Goal: Task Accomplishment & Management: Manage account settings

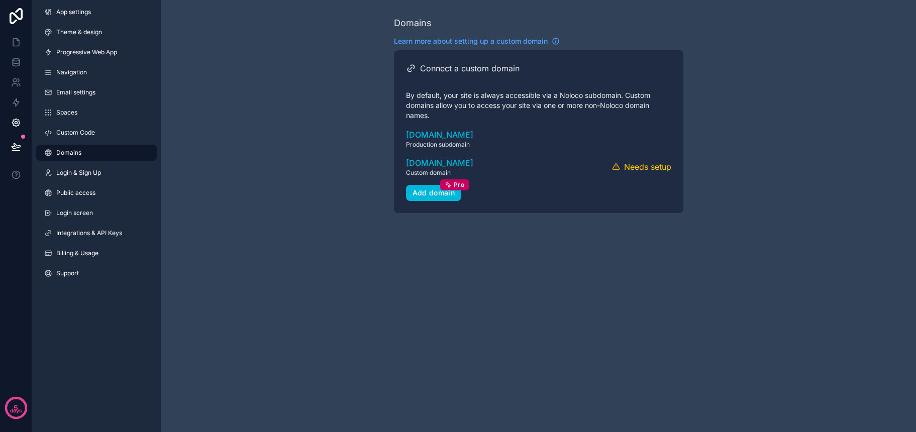
click at [0, 0] on button "Verify" at bounding box center [0, 0] width 0 height 0
click at [0, 0] on icon "scrollable content" at bounding box center [0, 0] width 0 height 0
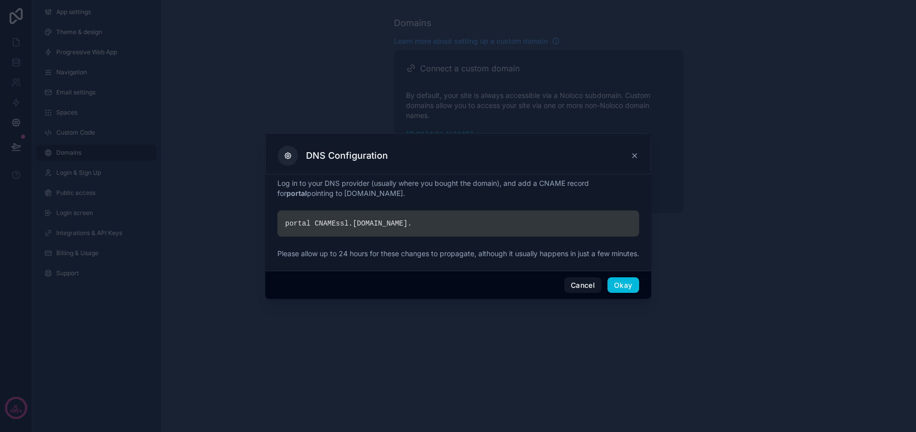
click at [637, 154] on icon at bounding box center [635, 156] width 4 height 4
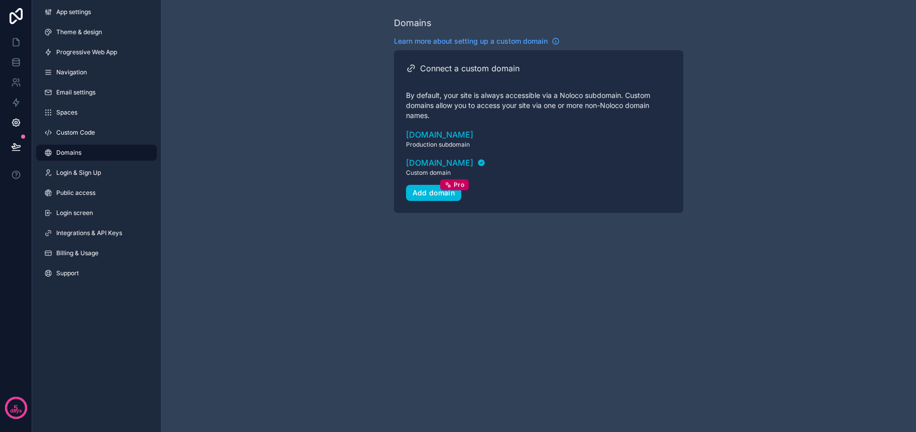
click at [429, 164] on span "[DOMAIN_NAME]" at bounding box center [439, 163] width 67 height 12
click at [85, 170] on span "Login & Sign Up" at bounding box center [78, 173] width 45 height 8
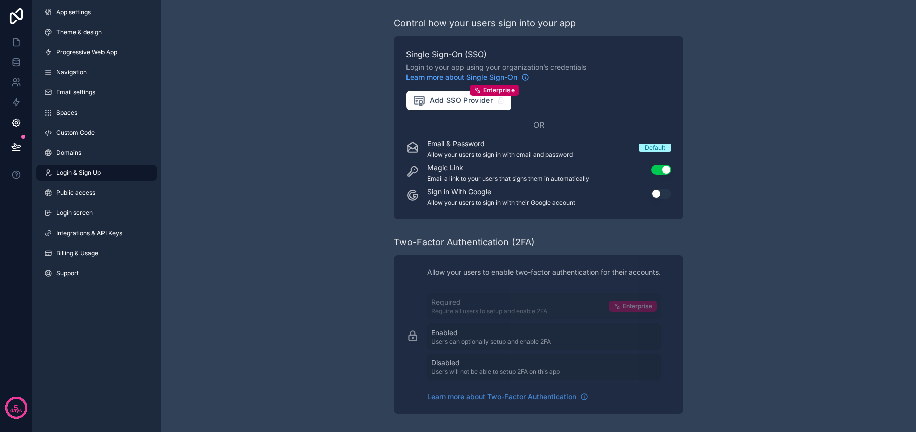
click at [658, 170] on button "Use setting" at bounding box center [661, 170] width 20 height 10
click at [77, 198] on link "Public access" at bounding box center [96, 193] width 121 height 16
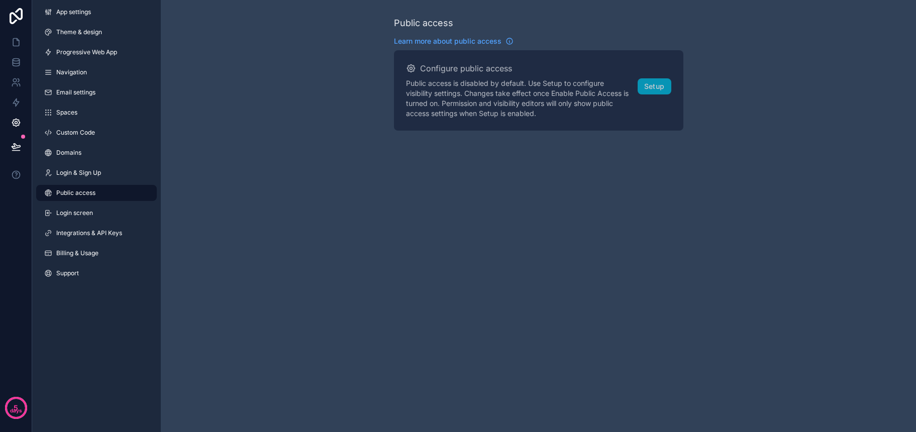
click at [87, 149] on link "Domains" at bounding box center [96, 153] width 121 height 16
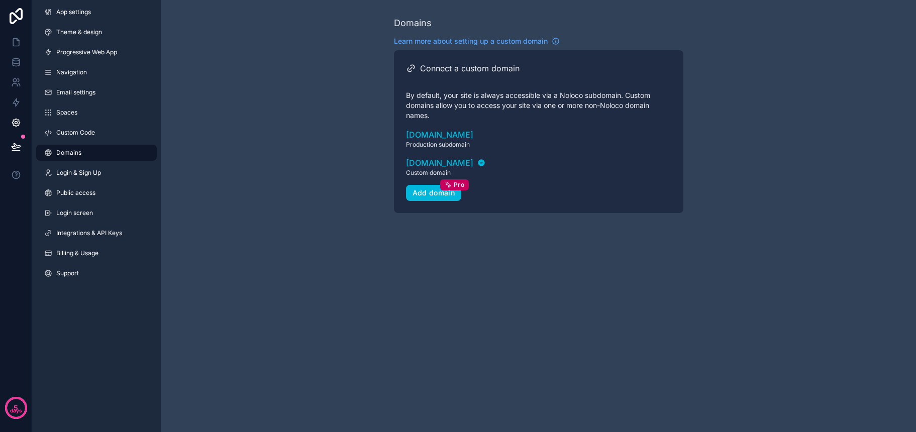
click at [101, 218] on link "Login screen" at bounding box center [96, 213] width 121 height 16
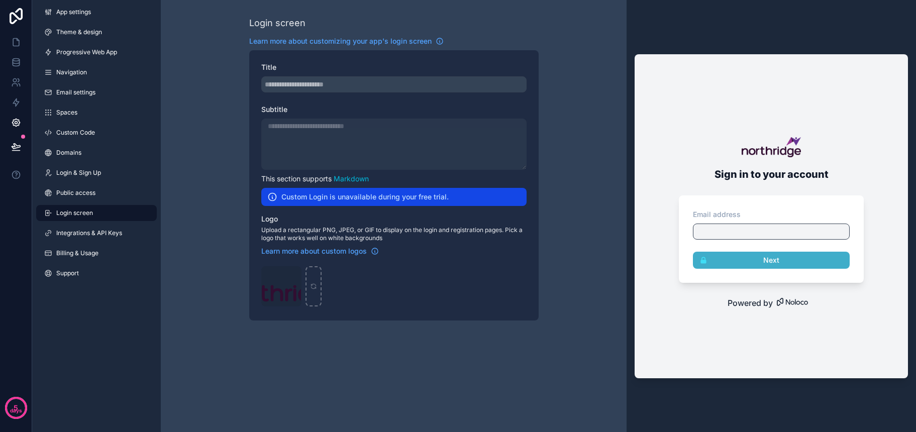
click at [344, 43] on span "Learn more about customizing your app's login screen" at bounding box center [340, 41] width 182 height 10
click at [20, 43] on icon at bounding box center [16, 42] width 10 height 10
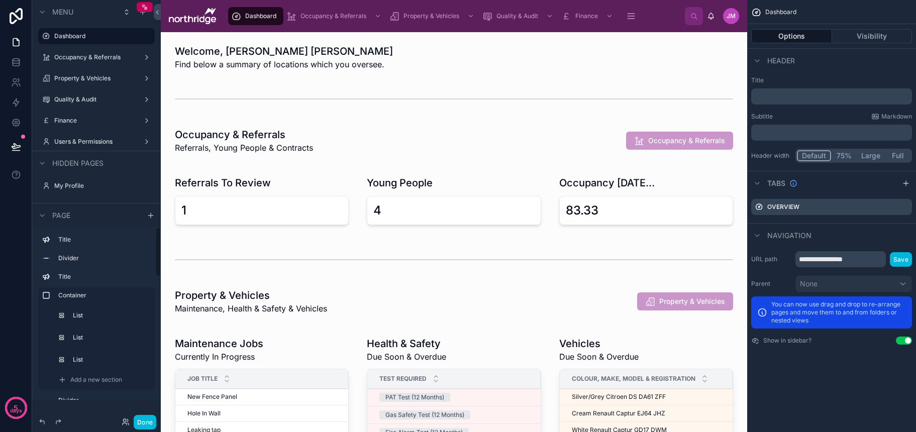
click at [149, 423] on button "Done" at bounding box center [145, 422] width 23 height 15
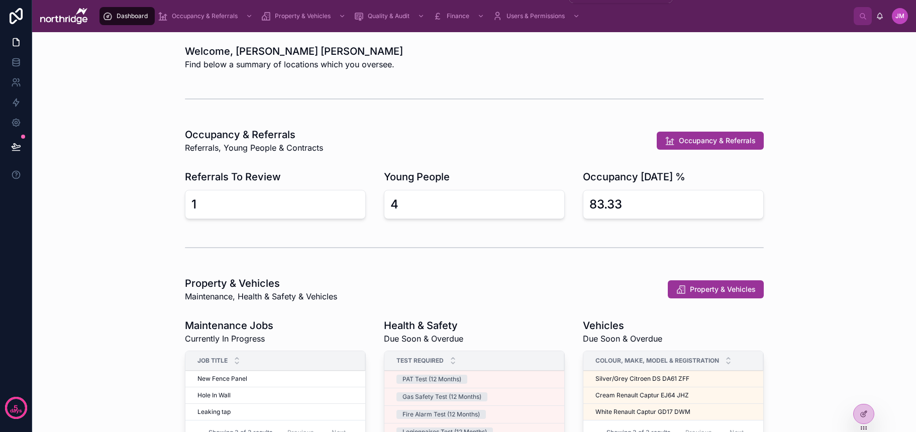
click at [526, 16] on span "Users & Permissions" at bounding box center [536, 16] width 58 height 8
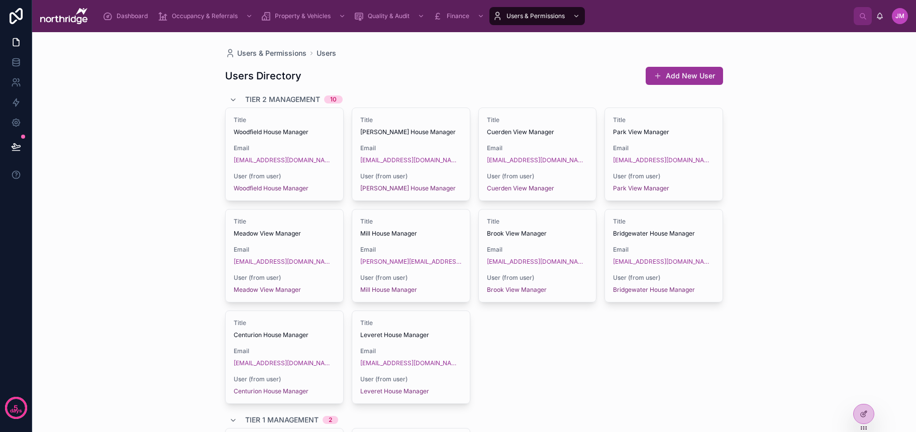
click at [666, 78] on button "Add New User" at bounding box center [684, 76] width 77 height 18
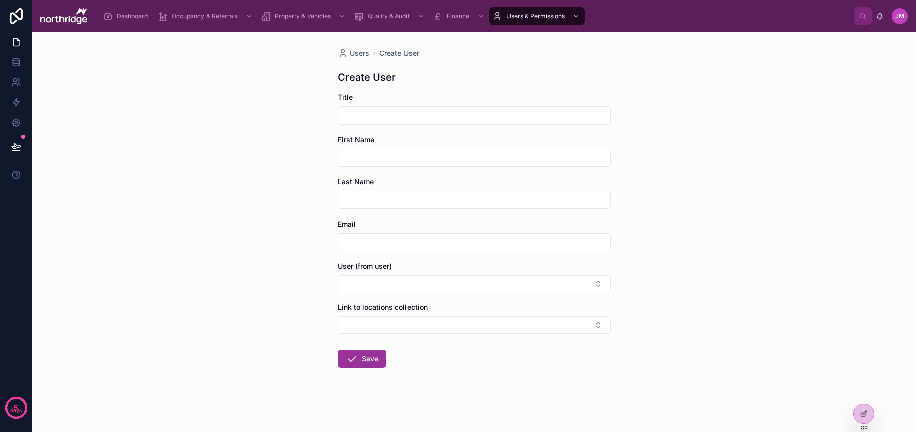
click at [503, 119] on input "text" at bounding box center [474, 116] width 272 height 14
type input "*****"
type input "*******"
click at [472, 234] on div at bounding box center [474, 242] width 273 height 18
type input "**********"
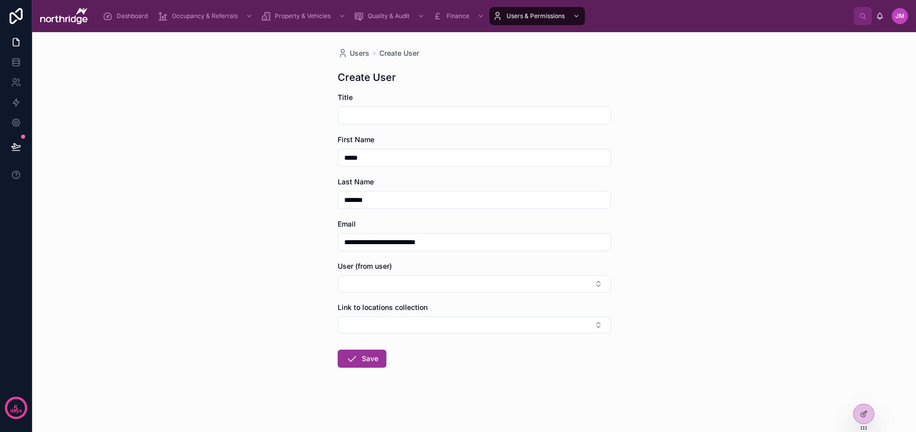
click at [467, 281] on button "Select Button" at bounding box center [474, 283] width 273 height 17
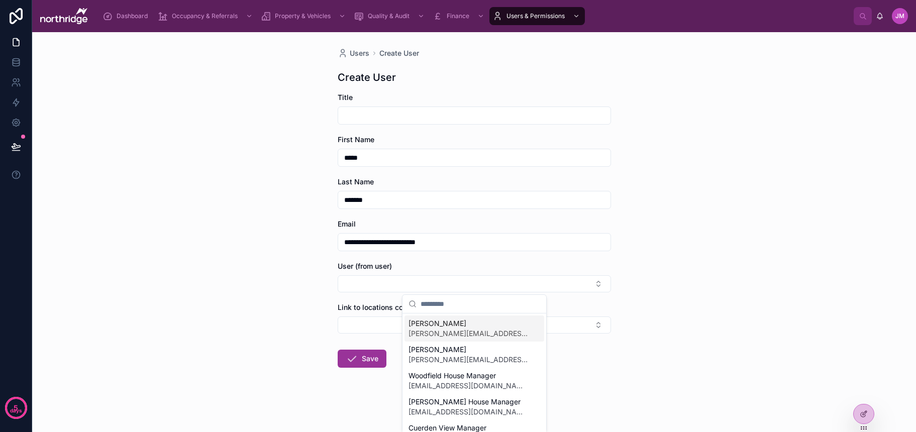
click at [630, 289] on div "**********" at bounding box center [474, 232] width 884 height 400
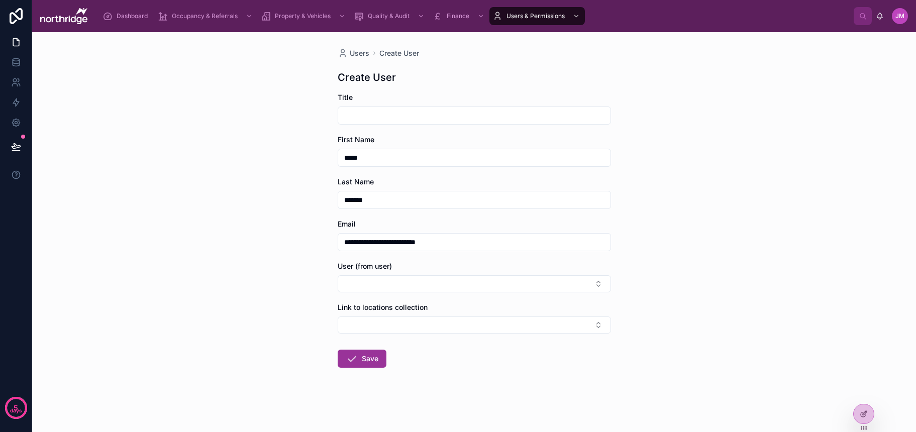
click at [538, 327] on button "Select Button" at bounding box center [474, 325] width 273 height 17
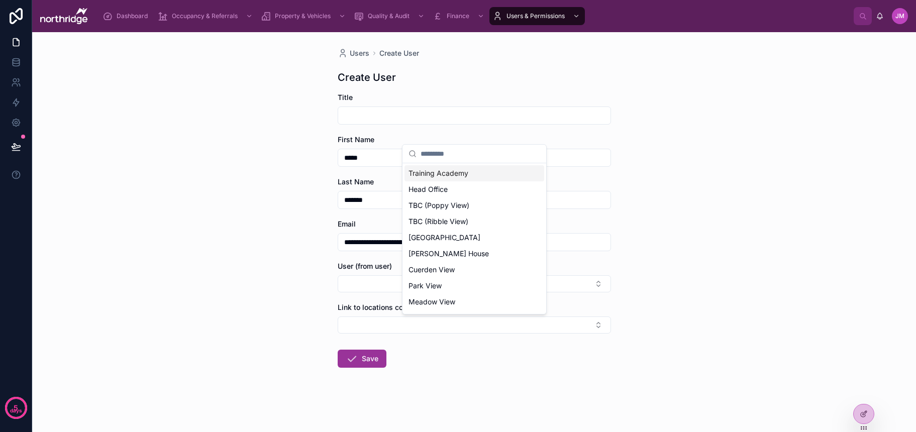
click at [378, 359] on button "Save" at bounding box center [362, 359] width 49 height 18
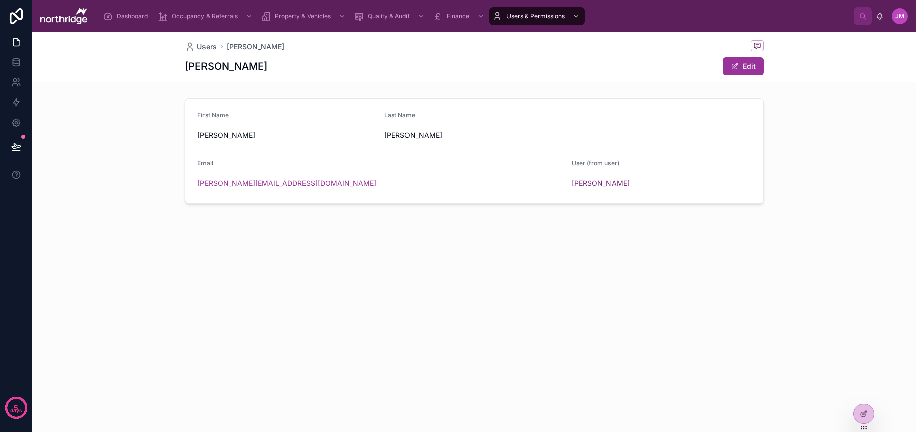
click at [740, 69] on button "Edit" at bounding box center [743, 66] width 41 height 18
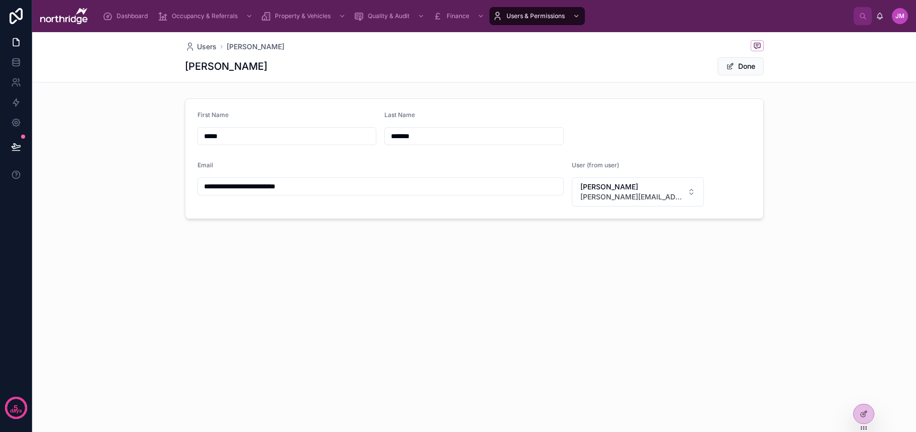
click at [740, 70] on button "Done" at bounding box center [741, 66] width 46 height 18
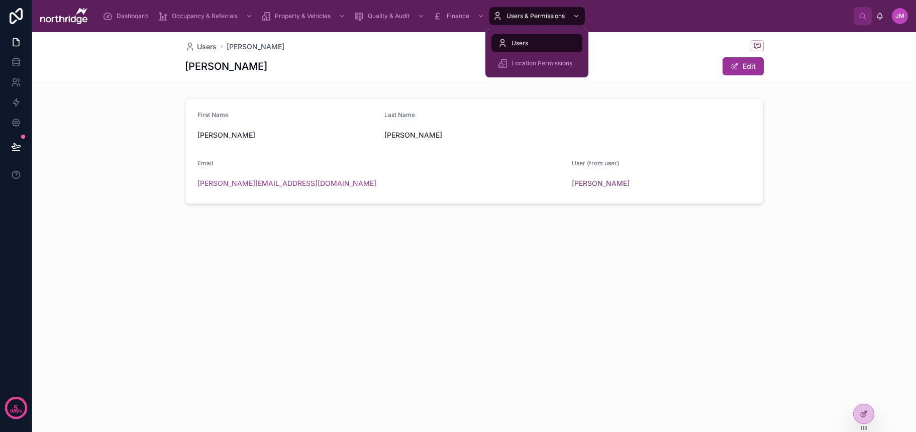
click at [550, 66] on span "Location Permissions" at bounding box center [542, 63] width 61 height 8
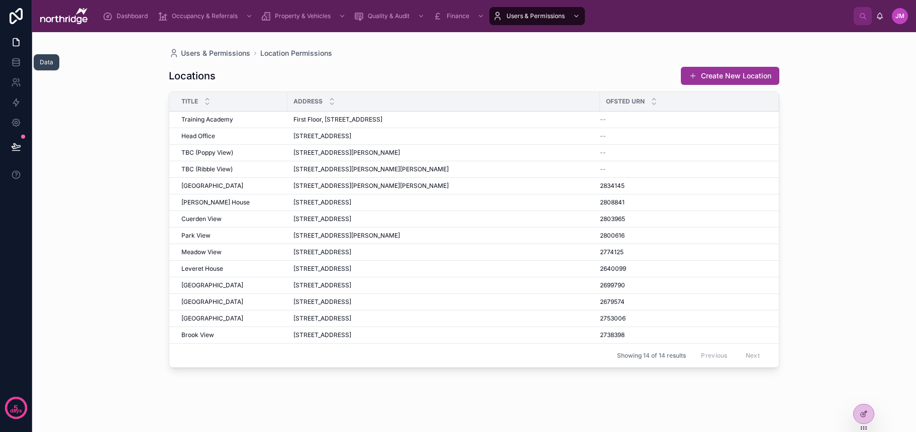
click at [14, 60] on icon at bounding box center [16, 60] width 7 height 3
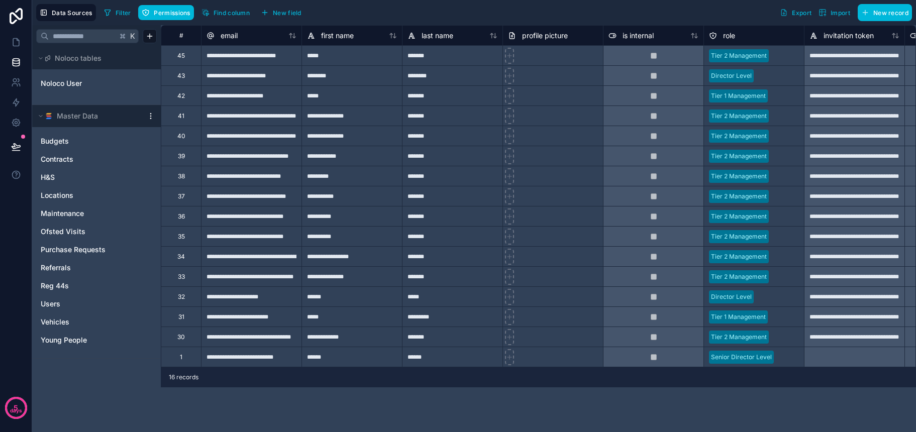
click at [95, 306] on link "Users" at bounding box center [86, 304] width 91 height 10
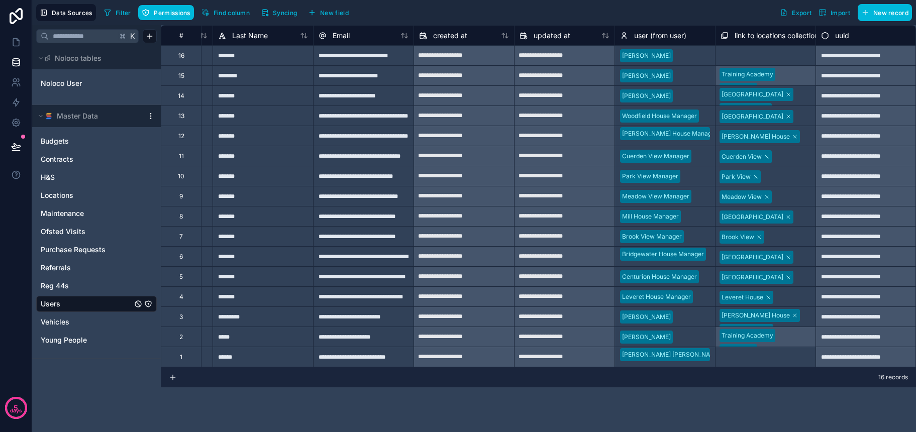
click at [777, 56] on div "Select a link to locations collection" at bounding box center [766, 56] width 90 height 16
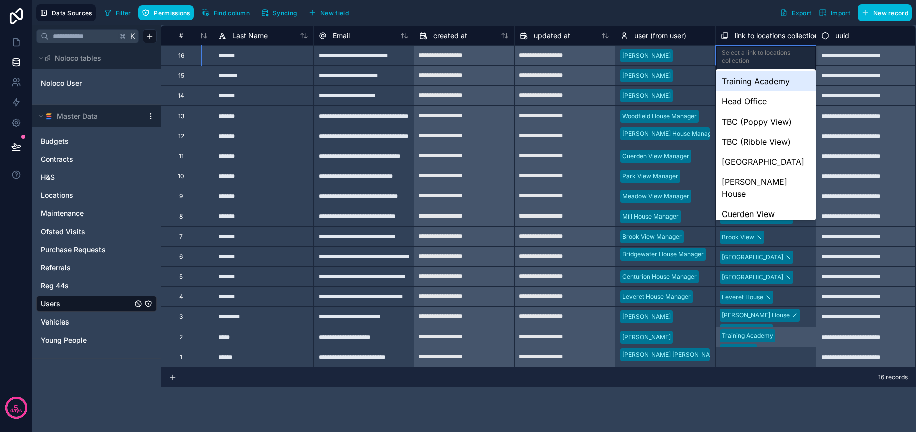
click at [780, 58] on div "Select a link to locations collection" at bounding box center [766, 57] width 88 height 16
click at [778, 79] on div "Training Academy" at bounding box center [766, 81] width 100 height 20
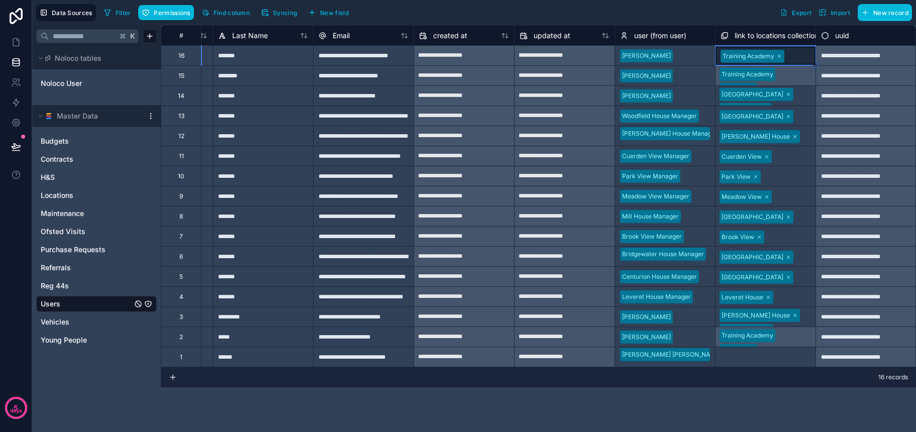
click at [798, 58] on div at bounding box center [799, 56] width 22 height 10
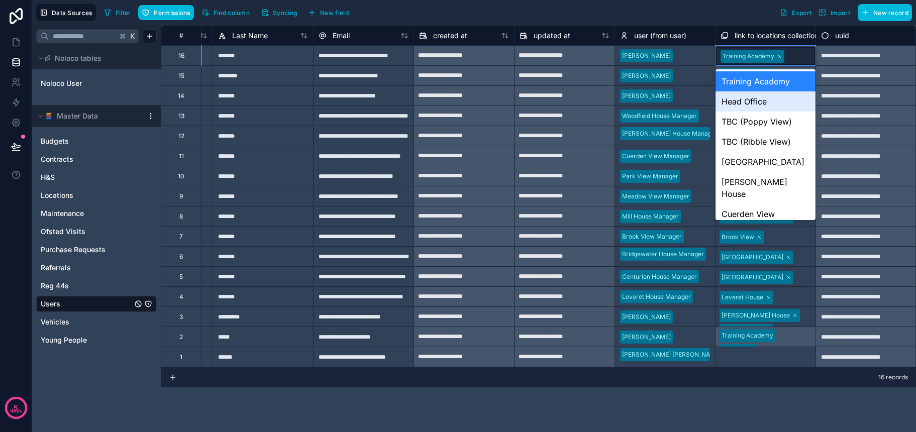
click at [779, 102] on div "Head Office" at bounding box center [766, 101] width 100 height 20
click at [801, 58] on div "Training Academy Head Office" at bounding box center [766, 62] width 100 height 33
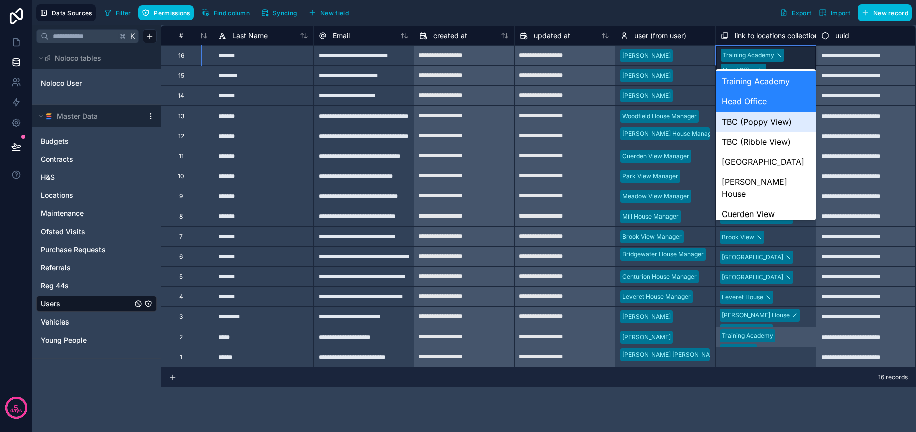
click at [789, 124] on div "TBC (Poppy View)" at bounding box center [766, 122] width 100 height 20
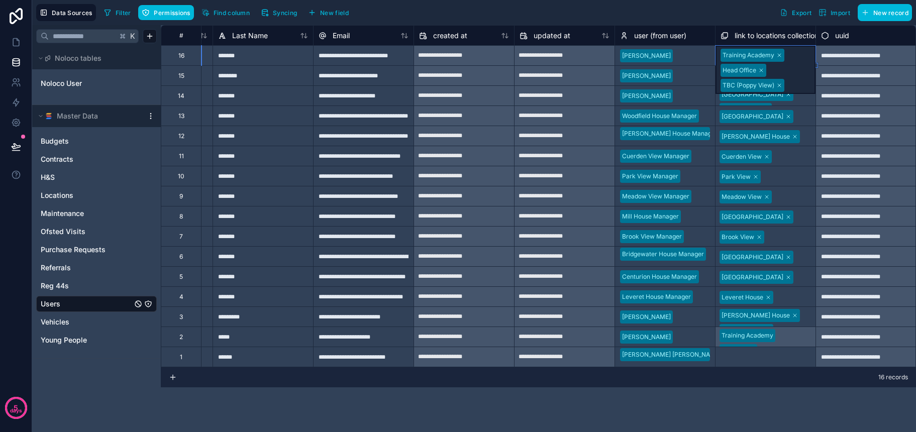
click at [797, 63] on div "Training Academy Head Office TBC (Poppy View)" at bounding box center [766, 70] width 100 height 48
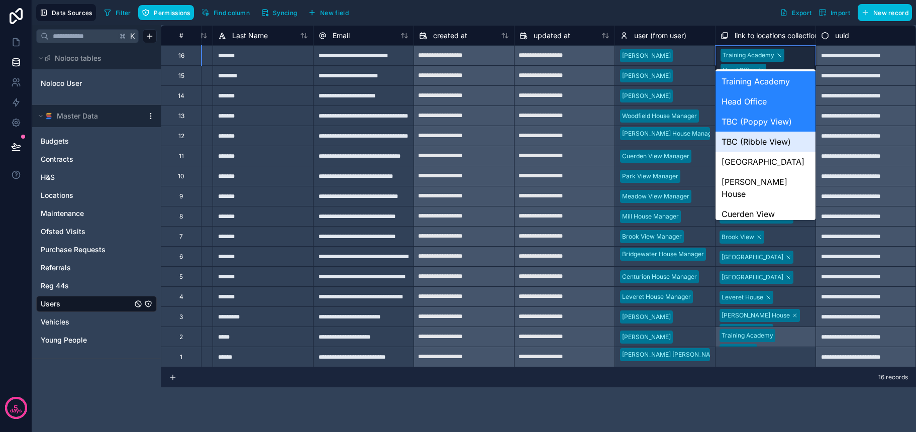
click at [790, 144] on div "TBC (Ribble View)" at bounding box center [766, 142] width 100 height 20
click at [803, 60] on div "Training Academy Head Office TBC (Poppy View) TBC (Ribble View)" at bounding box center [766, 77] width 100 height 63
click at [796, 168] on div "[GEOGRAPHIC_DATA]" at bounding box center [766, 162] width 100 height 20
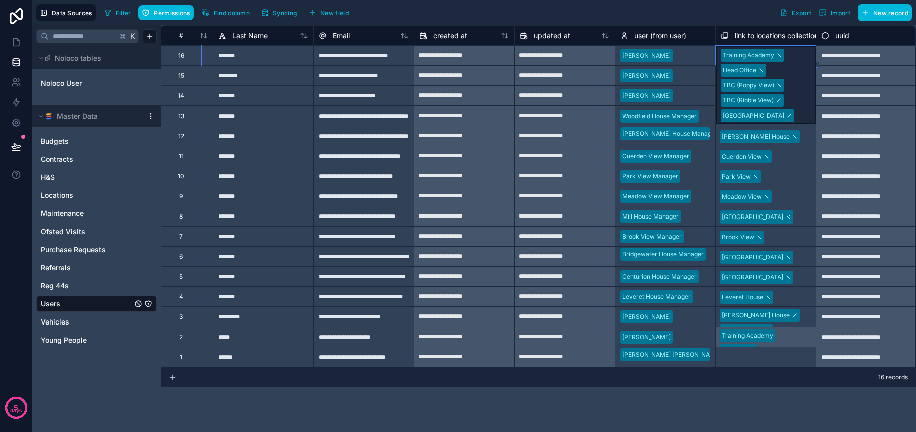
click at [801, 65] on div "Training Academy Head Office TBC (Poppy View) TBC (Ribble View) [GEOGRAPHIC_DAT…" at bounding box center [766, 85] width 100 height 78
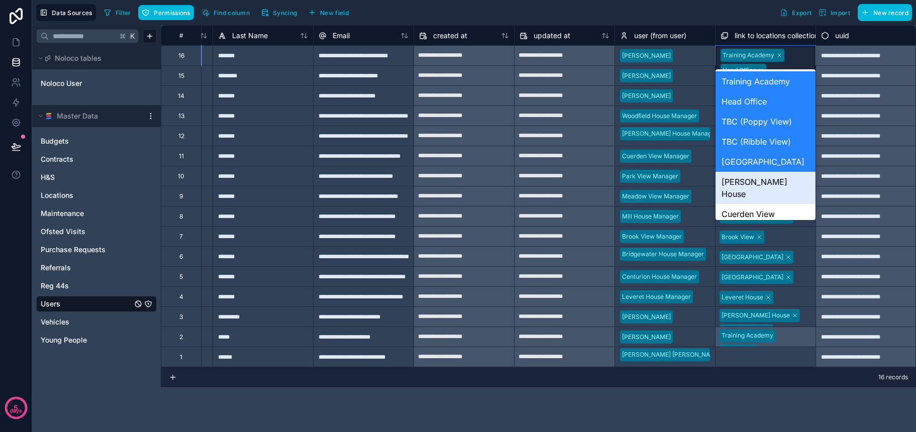
click at [794, 175] on div "[PERSON_NAME] House" at bounding box center [766, 188] width 100 height 32
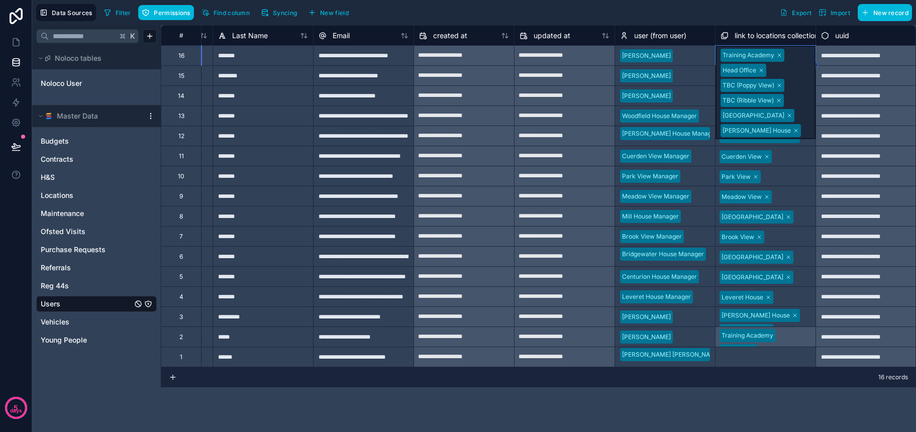
click at [804, 75] on div "**********" at bounding box center [443, 196] width 945 height 342
click at [808, 59] on div "Training Academy Head Office TBC (Poppy View) TBC (Ribble View) [GEOGRAPHIC_DAT…" at bounding box center [766, 92] width 100 height 93
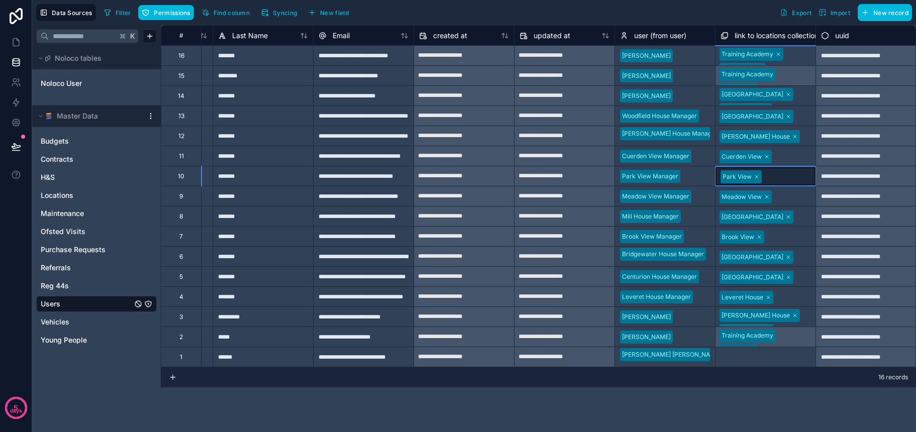
click at [803, 185] on div "Park View" at bounding box center [766, 176] width 100 height 20
click at [802, 54] on div "Training Academy Head Office TBC (Poppy View) TBC (Ribble View) [GEOGRAPHIC_DAT…" at bounding box center [766, 56] width 100 height 20
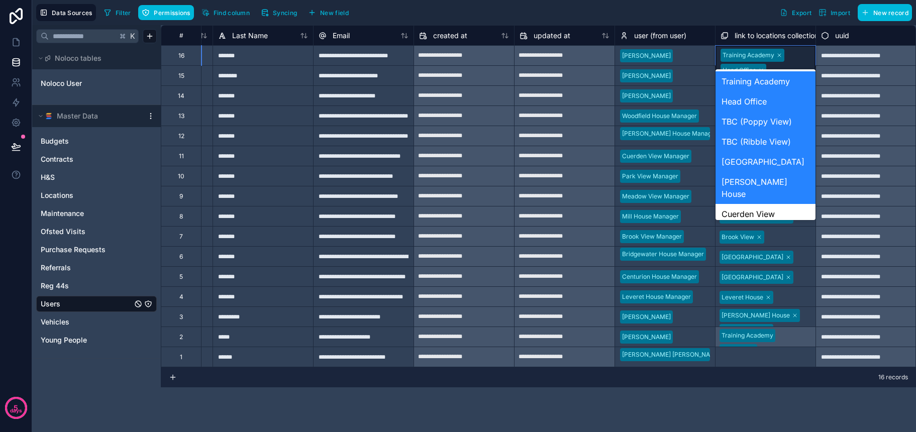
click at [806, 56] on div "Training Academy Head Office TBC (Poppy View) TBC (Ribble View) [GEOGRAPHIC_DAT…" at bounding box center [766, 92] width 100 height 93
click at [783, 204] on div "Cuerden View" at bounding box center [766, 214] width 100 height 20
click at [799, 56] on div "Training Academy Head Office TBC (Poppy View) TBC (Ribble View) [GEOGRAPHIC_DAT…" at bounding box center [766, 100] width 100 height 109
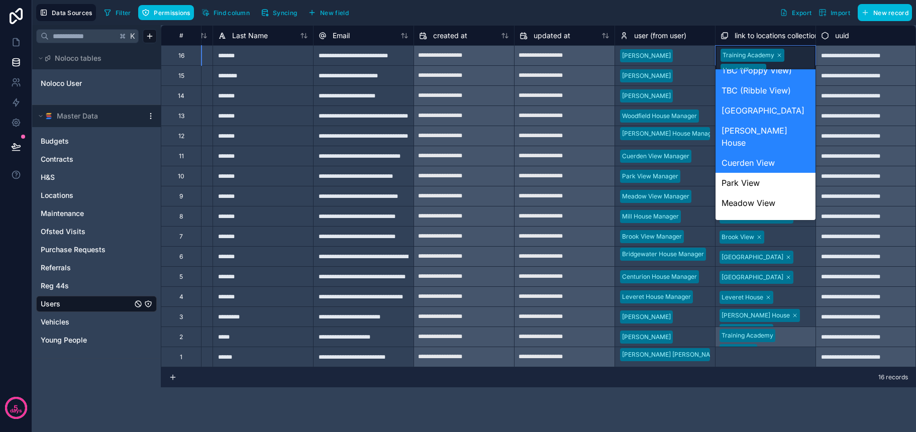
scroll to position [62, 0]
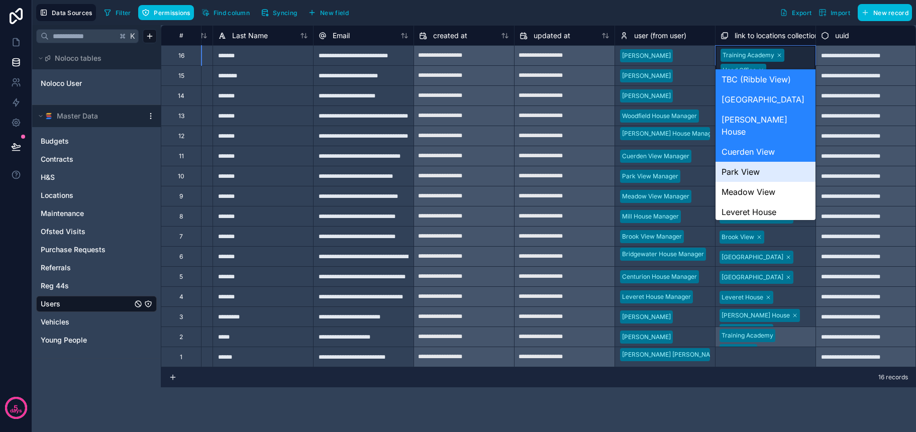
click at [771, 162] on div "Park View" at bounding box center [766, 172] width 100 height 20
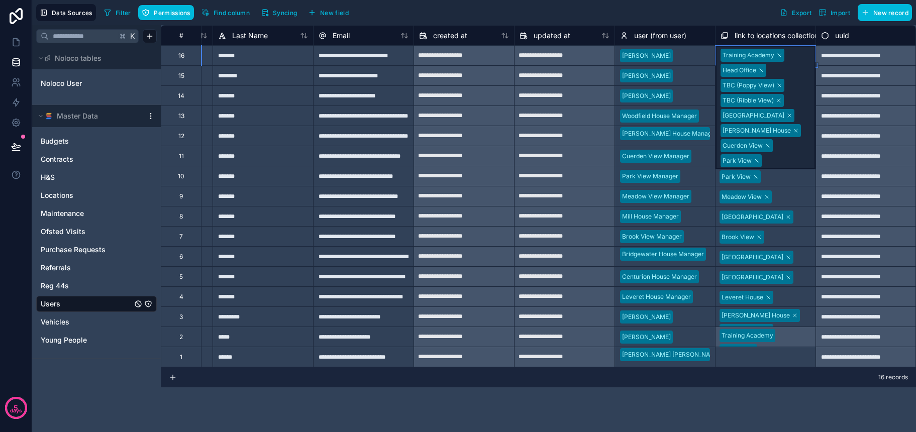
click at [801, 56] on div "Training Academy Head Office TBC (Poppy View) TBC (Ribble View) [GEOGRAPHIC_DAT…" at bounding box center [766, 108] width 100 height 124
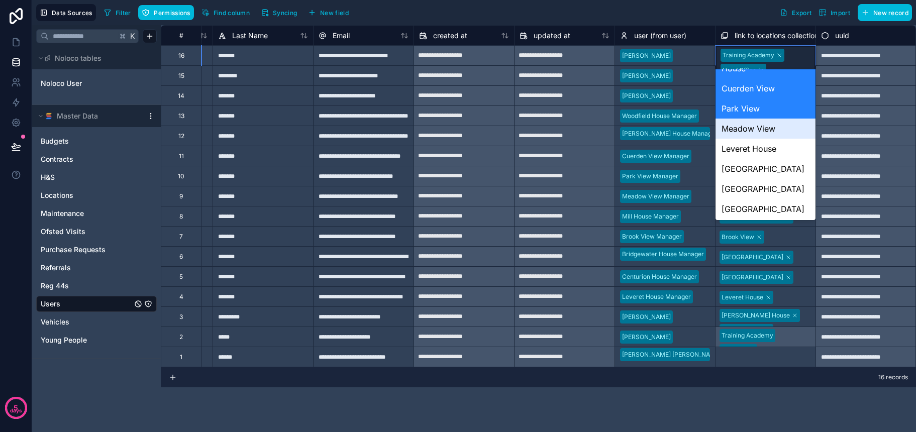
scroll to position [127, 0]
click at [781, 118] on div "Meadow View" at bounding box center [766, 128] width 100 height 20
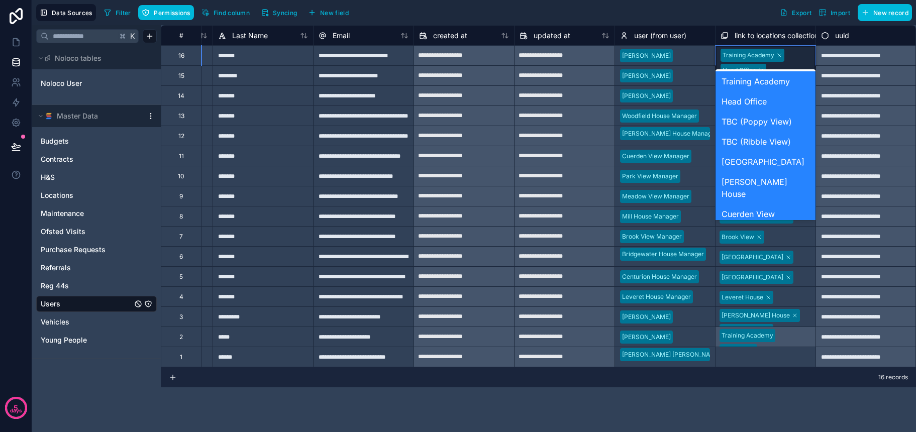
click at [799, 56] on div "Training Academy Head Office TBC (Poppy View) TBC ([GEOGRAPHIC_DATA]) [GEOGRAPH…" at bounding box center [766, 115] width 100 height 139
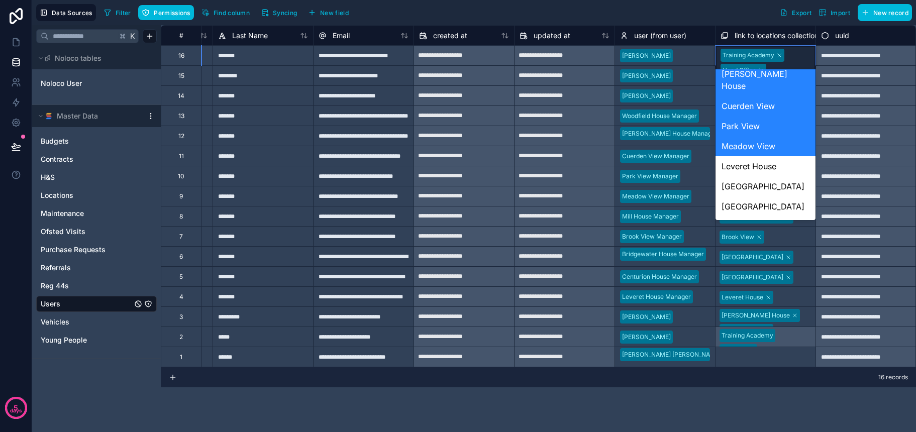
scroll to position [135, 0]
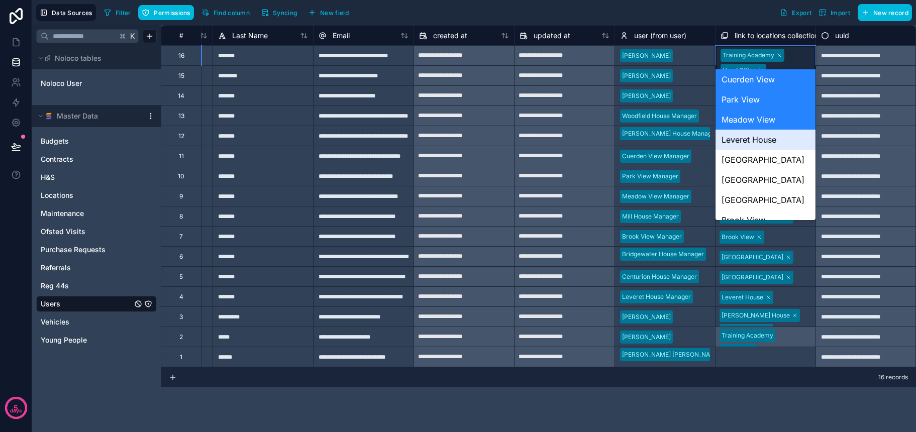
click at [775, 133] on div "Leveret House" at bounding box center [766, 140] width 100 height 20
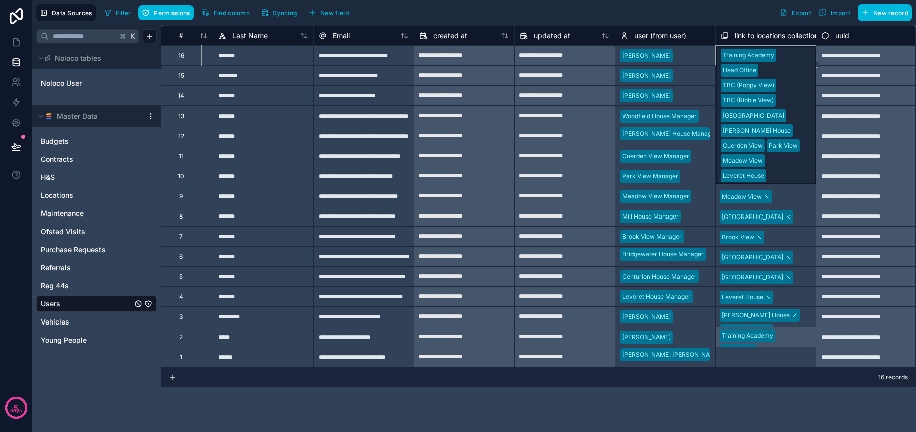
click at [795, 59] on div "Training Academy Head Office TBC (Poppy View) TBC ([GEOGRAPHIC_DATA]) [GEOGRAPH…" at bounding box center [765, 55] width 101 height 20
click at [797, 54] on div "Training Academy Head Office TBC (Poppy View) TBC ([GEOGRAPHIC_DATA]) [GEOGRAPH…" at bounding box center [765, 55] width 101 height 20
click at [800, 47] on div "Training Academy Head Office TBC (Poppy View) TBC ([GEOGRAPHIC_DATA]) [GEOGRAPH…" at bounding box center [765, 55] width 101 height 20
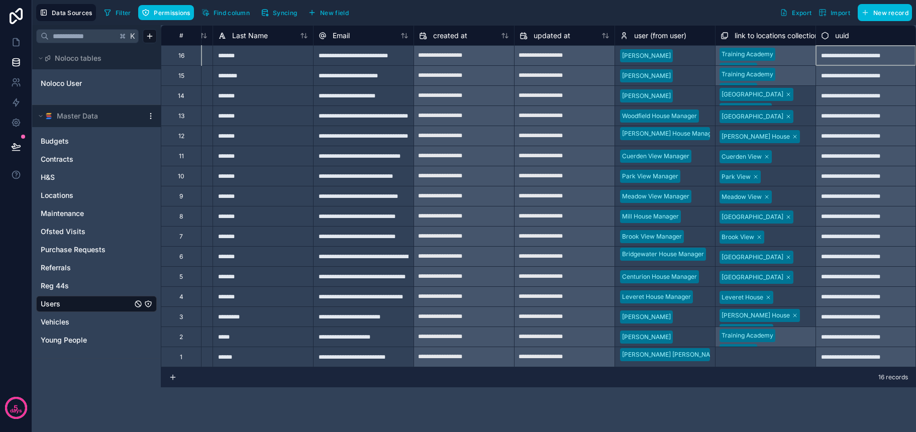
scroll to position [0, 190]
click at [849, 60] on div "**********" at bounding box center [865, 55] width 101 height 20
click at [795, 58] on div "Training Academy Head Office TBC (Poppy View) TBC ([GEOGRAPHIC_DATA]) [GEOGRAPH…" at bounding box center [765, 55] width 101 height 20
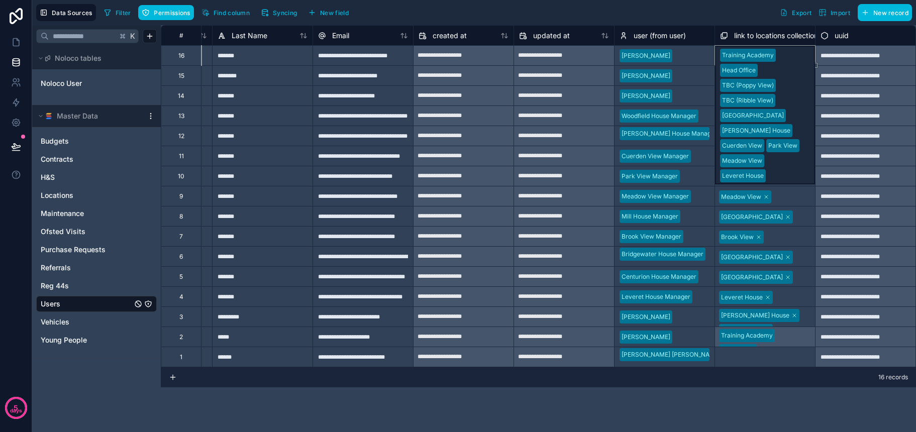
click at [795, 56] on div "Training Academy Head Office TBC (Poppy View) TBC ([GEOGRAPHIC_DATA]) [GEOGRAPH…" at bounding box center [765, 55] width 101 height 20
click at [788, 57] on div "Training Academy Head Office TBC (Poppy View) TBC ([GEOGRAPHIC_DATA]) [GEOGRAPH…" at bounding box center [765, 55] width 101 height 20
click at [800, 205] on div "Meadow View" at bounding box center [765, 196] width 100 height 20
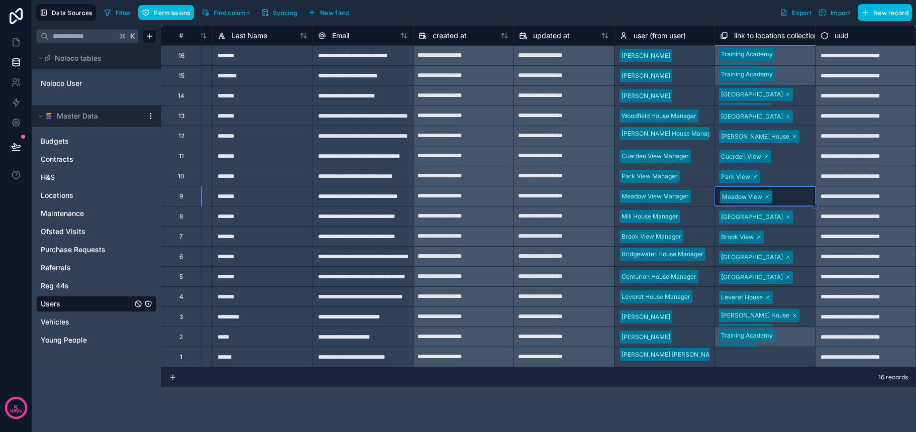
click at [793, 81] on div "Training Academy Head Office TBC (Poppy View) TBC ([GEOGRAPHIC_DATA]) [GEOGRAPH…" at bounding box center [765, 75] width 101 height 20
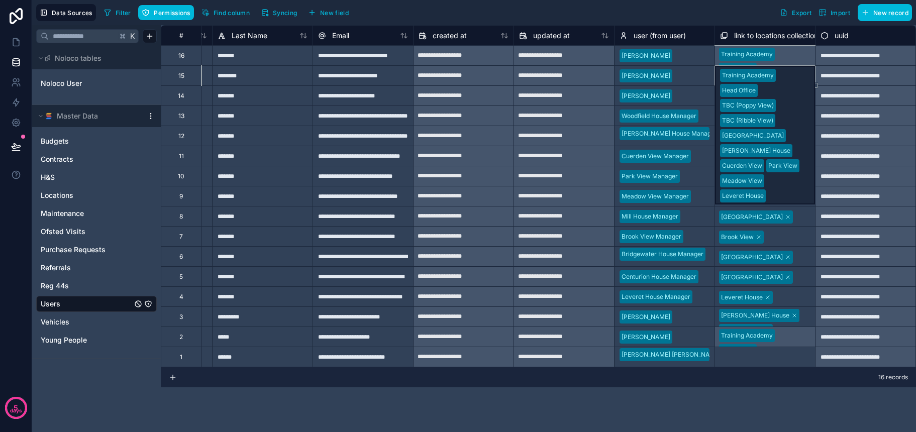
click at [796, 56] on div "Training Academy Head Office TBC (Poppy View) TBC ([GEOGRAPHIC_DATA]) [GEOGRAPH…" at bounding box center [765, 55] width 101 height 20
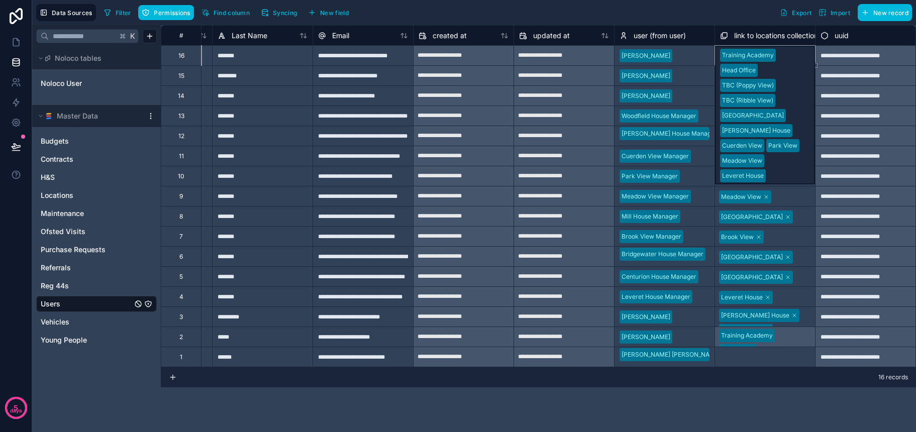
click at [864, 57] on div "**********" at bounding box center [865, 55] width 101 height 20
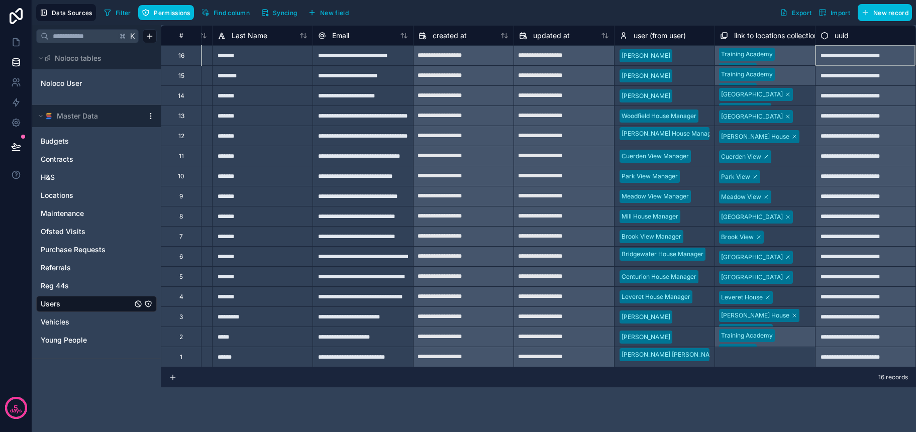
click at [799, 58] on div "Training Academy Head Office TBC (Poppy View) TBC ([GEOGRAPHIC_DATA]) [GEOGRAPH…" at bounding box center [765, 55] width 101 height 20
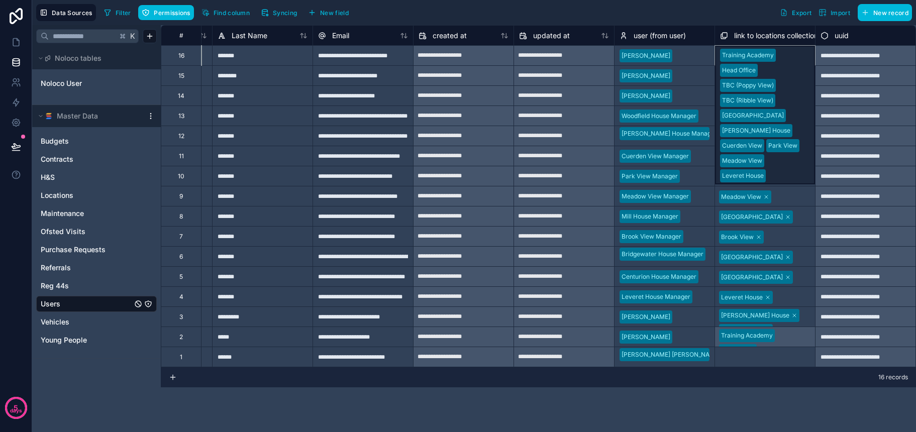
click at [806, 57] on div "Training Academy Head Office TBC (Poppy View) TBC ([GEOGRAPHIC_DATA]) [GEOGRAPH…" at bounding box center [765, 55] width 101 height 20
click at [705, 78] on div at bounding box center [693, 76] width 33 height 10
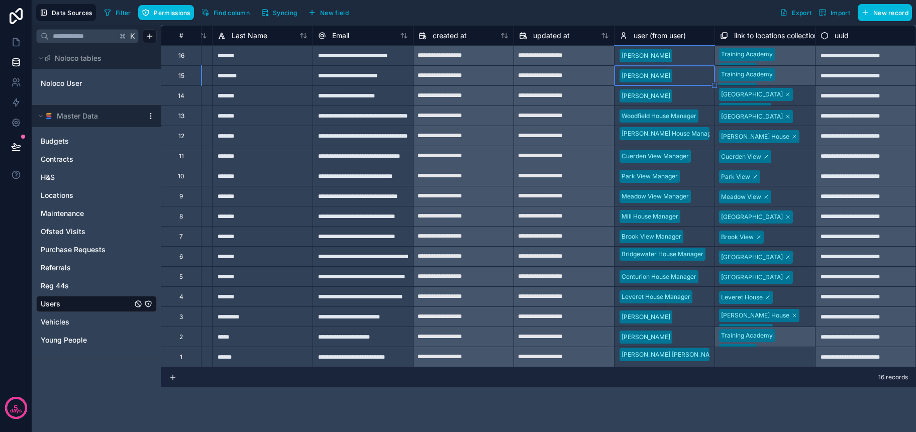
click at [801, 81] on div "Training Academy Head Office TBC (Poppy View) TBC ([GEOGRAPHIC_DATA]) [GEOGRAPH…" at bounding box center [765, 75] width 101 height 20
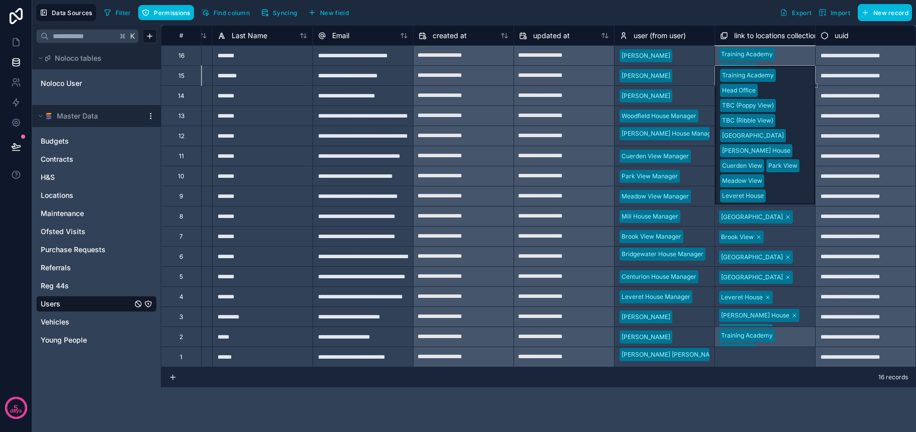
drag, startPoint x: 816, startPoint y: 86, endPoint x: 816, endPoint y: 46, distance: 40.7
click at [816, 46] on div "**********" at bounding box center [443, 196] width 945 height 342
click at [836, 59] on div "**********" at bounding box center [865, 55] width 101 height 20
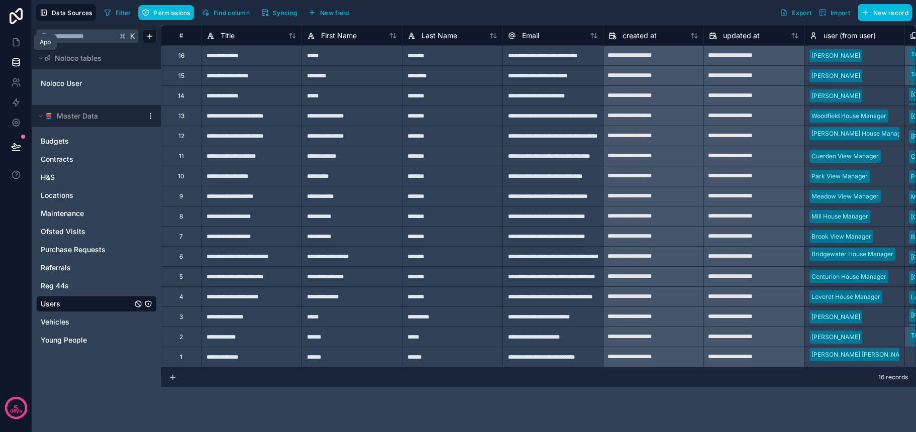
click at [14, 43] on icon at bounding box center [16, 43] width 6 height 8
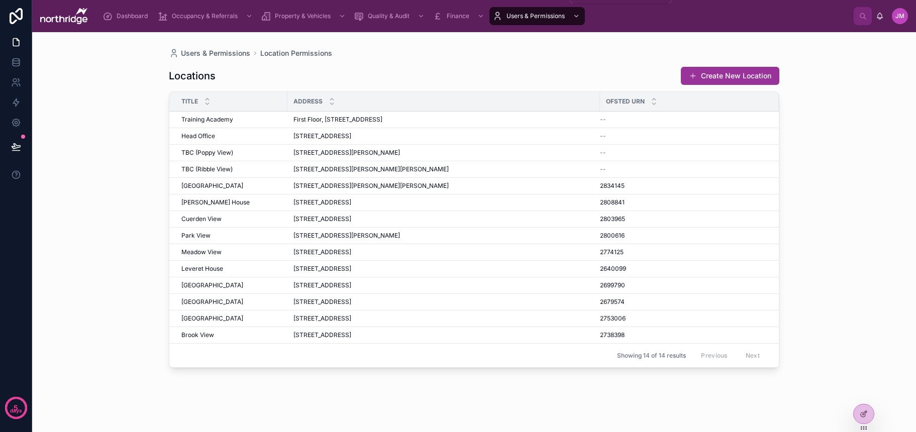
click at [572, 14] on div "scrollable content" at bounding box center [575, 16] width 13 height 16
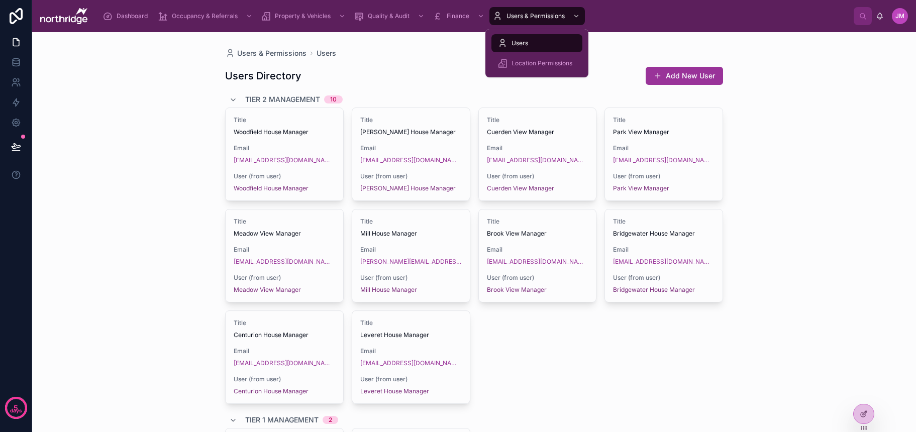
click at [554, 39] on div "Users" at bounding box center [537, 43] width 79 height 16
click at [526, 47] on span "Users" at bounding box center [520, 43] width 17 height 8
click at [555, 16] on span "Users & Permissions" at bounding box center [536, 16] width 58 height 8
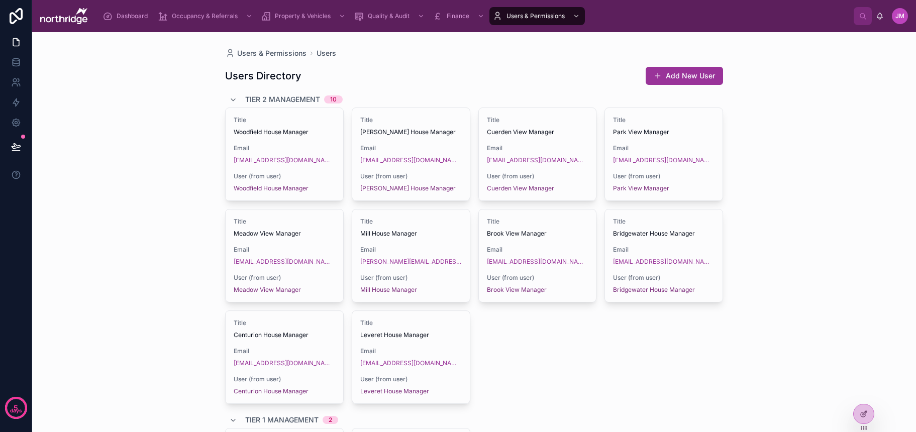
click at [601, 84] on div "Users Directory Add New User" at bounding box center [474, 75] width 498 height 19
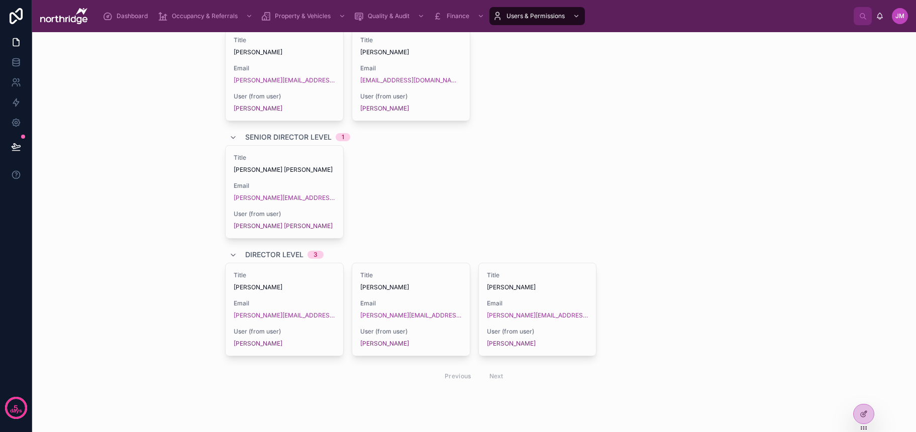
scroll to position [401, 0]
click at [318, 297] on div "Title [PERSON_NAME] Email [PERSON_NAME][EMAIL_ADDRESS][DOMAIN_NAME] User (from …" at bounding box center [285, 309] width 118 height 92
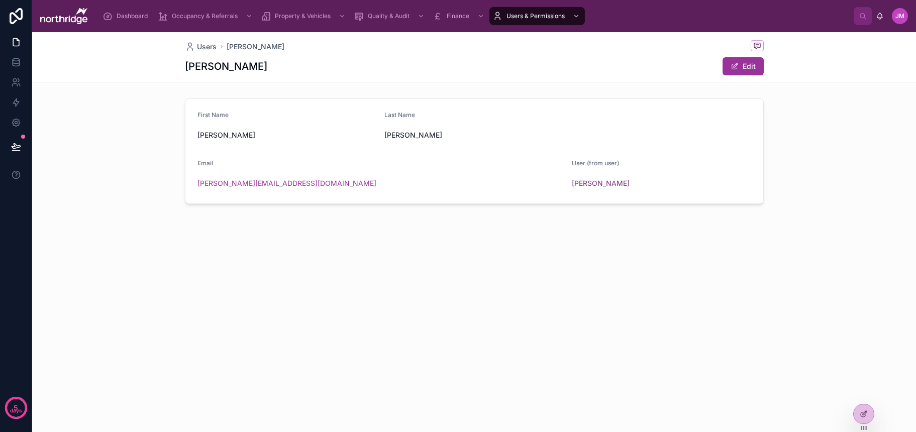
click at [862, 413] on icon at bounding box center [863, 415] width 5 height 5
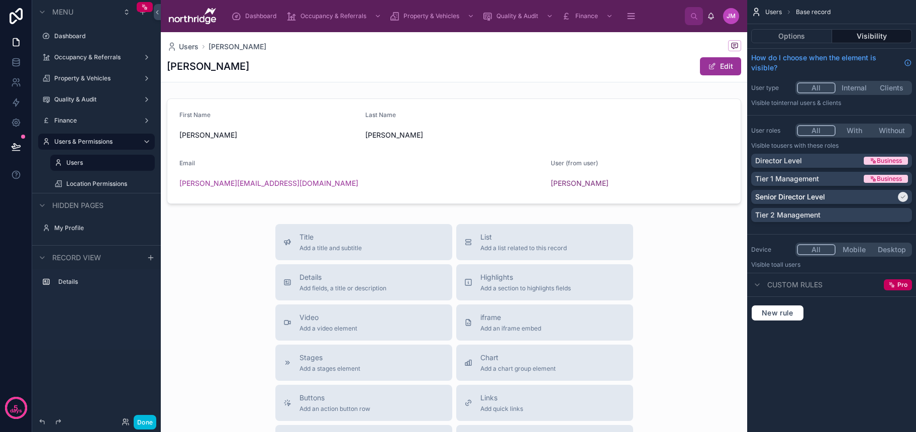
click at [453, 166] on div at bounding box center [454, 152] width 587 height 114
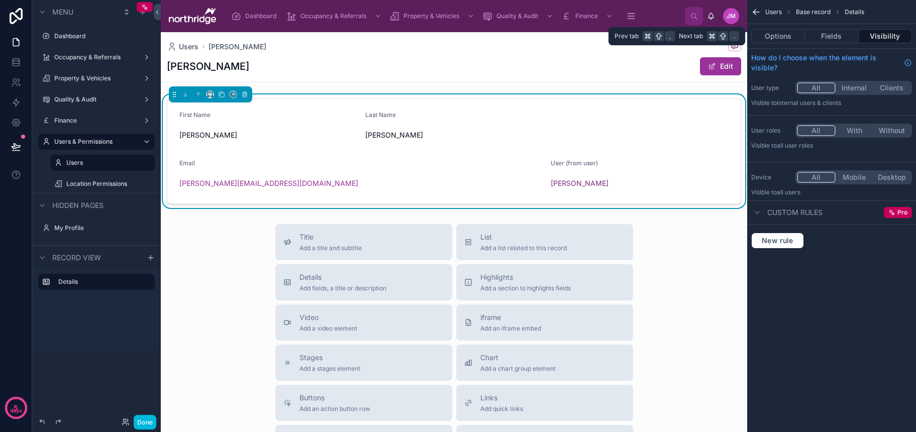
click at [827, 38] on button "Fields" at bounding box center [831, 36] width 53 height 14
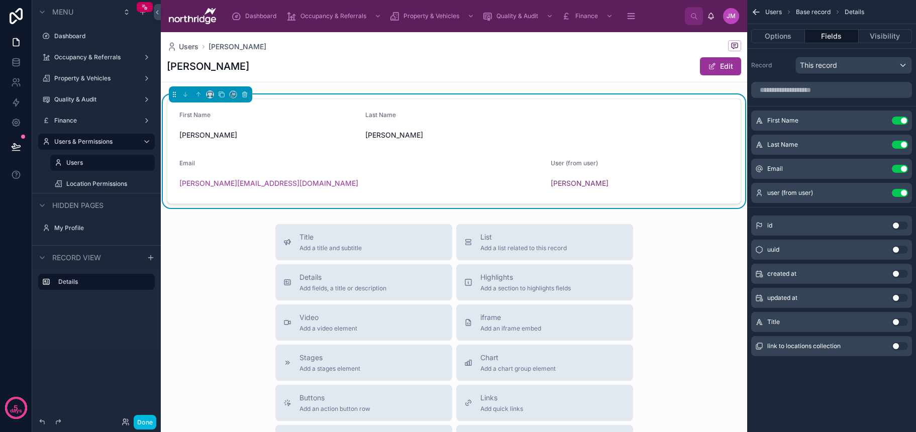
click at [631, 172] on div "User (from user) [PERSON_NAME]" at bounding box center [616, 175] width 131 height 32
click at [899, 347] on button "Use setting" at bounding box center [900, 346] width 16 height 8
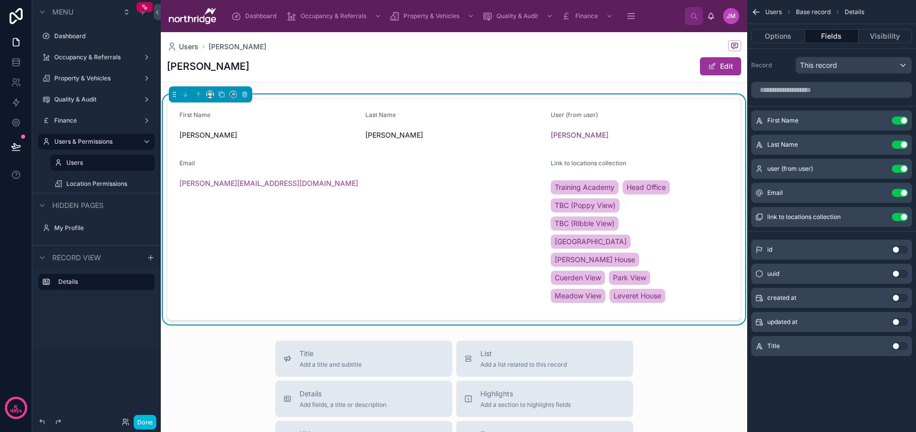
click at [0, 0] on icon "scrollable content" at bounding box center [0, 0] width 0 height 0
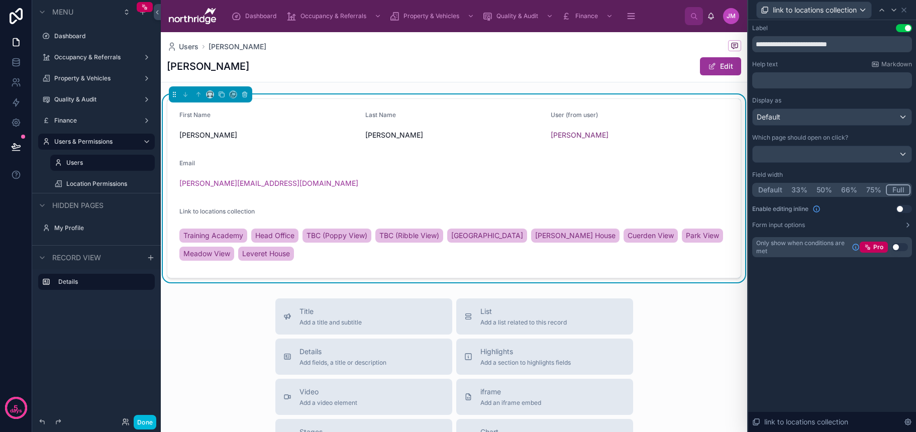
click at [893, 186] on button "Full" at bounding box center [898, 189] width 25 height 11
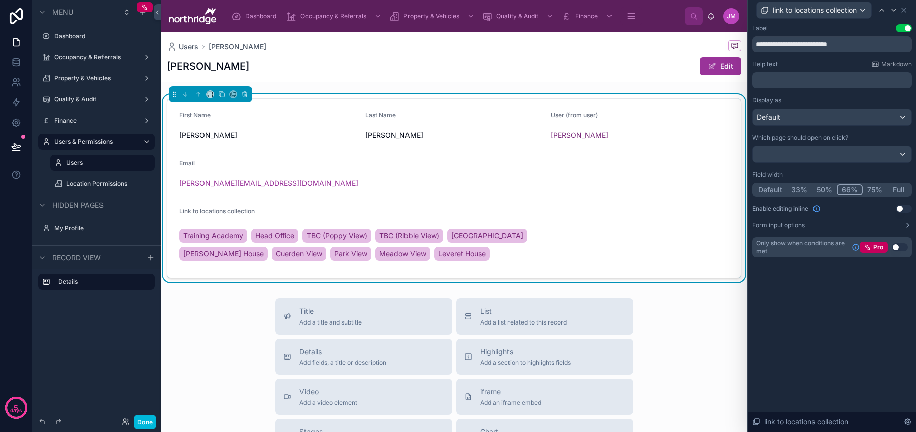
click at [848, 190] on button "66%" at bounding box center [850, 189] width 26 height 11
click at [907, 13] on icon at bounding box center [904, 10] width 8 height 8
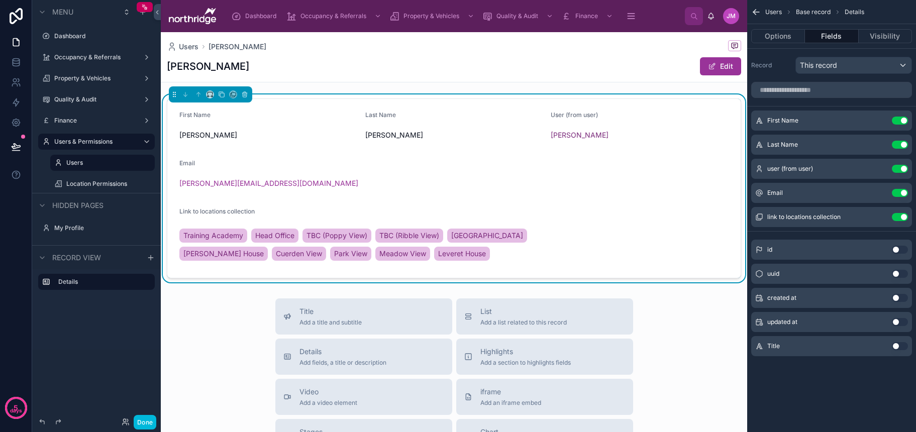
click at [0, 0] on icon "scrollable content" at bounding box center [0, 0] width 0 height 0
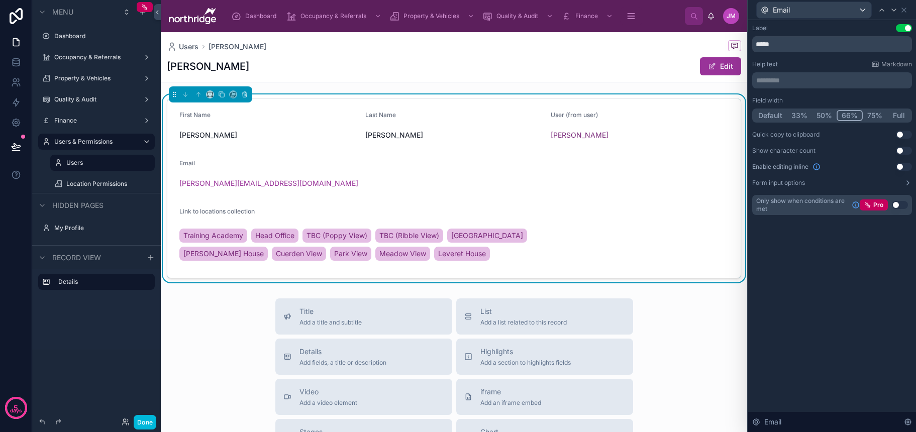
click at [801, 115] on button "33%" at bounding box center [799, 115] width 25 height 11
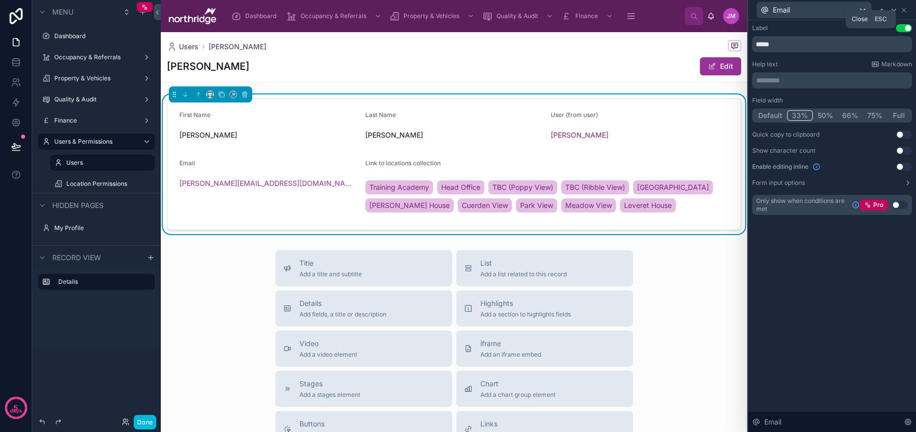
click at [906, 10] on icon at bounding box center [904, 10] width 8 height 8
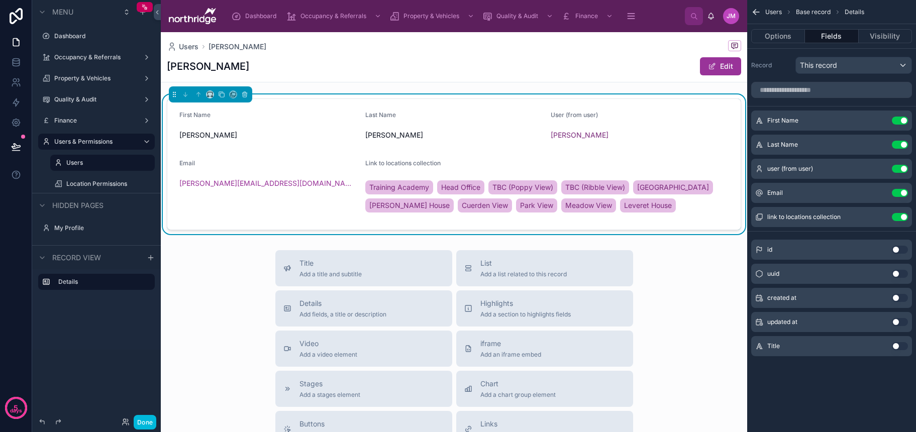
click at [716, 70] on span at bounding box center [712, 66] width 8 height 8
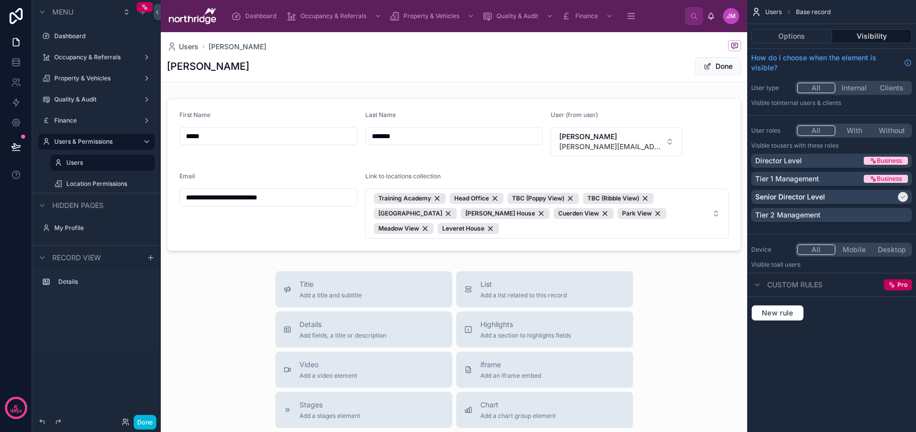
click at [717, 224] on div at bounding box center [454, 175] width 587 height 161
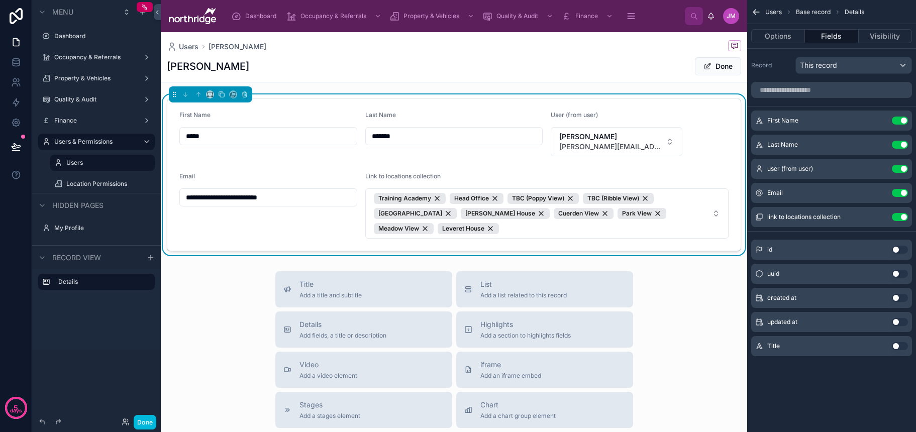
click at [717, 217] on button "Training Academy Head Office TBC (Poppy View) TBC ([GEOGRAPHIC_DATA]) [GEOGRAPH…" at bounding box center [546, 214] width 363 height 50
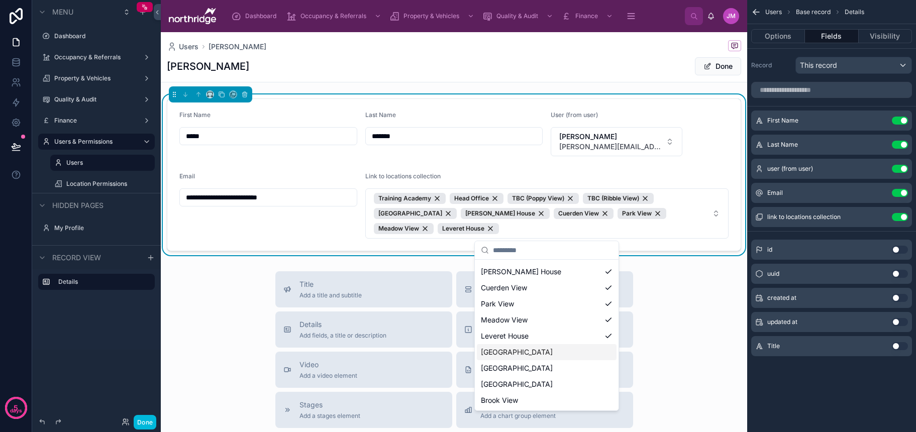
scroll to position [95, 0]
click at [580, 355] on div "[GEOGRAPHIC_DATA]" at bounding box center [547, 352] width 140 height 16
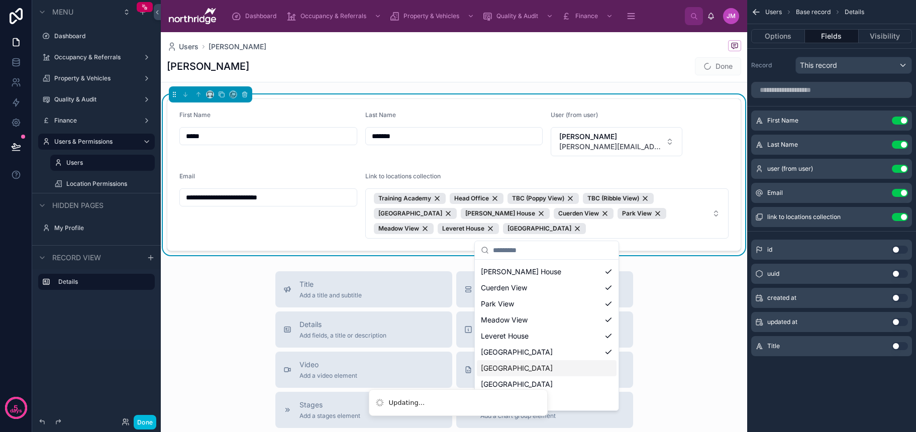
click at [579, 366] on div "[GEOGRAPHIC_DATA]" at bounding box center [547, 368] width 140 height 16
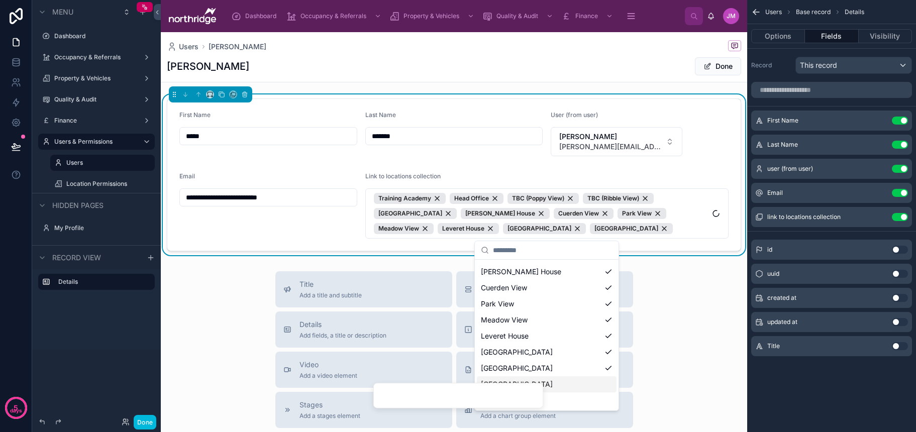
click at [578, 383] on div "[GEOGRAPHIC_DATA]" at bounding box center [547, 385] width 140 height 16
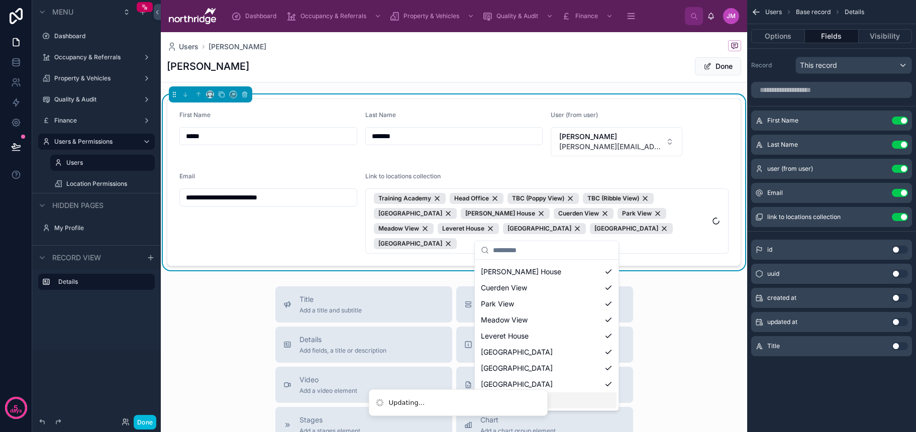
click at [579, 398] on div "Brook View" at bounding box center [547, 401] width 140 height 16
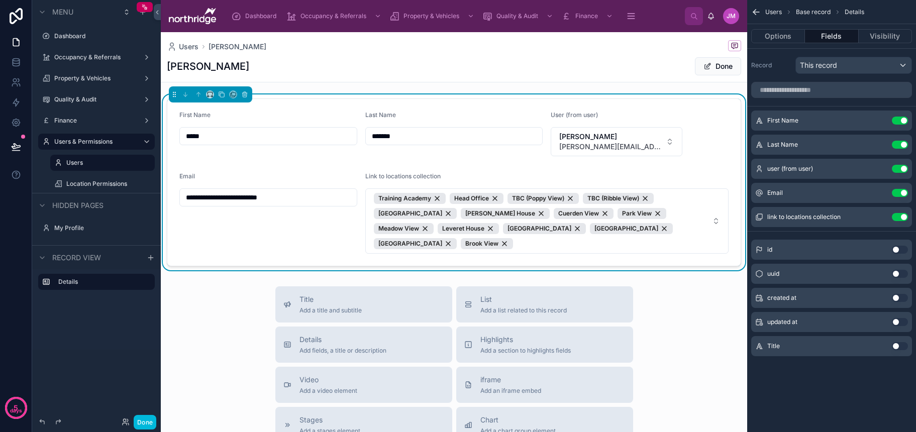
click at [719, 68] on button "Done" at bounding box center [718, 66] width 46 height 18
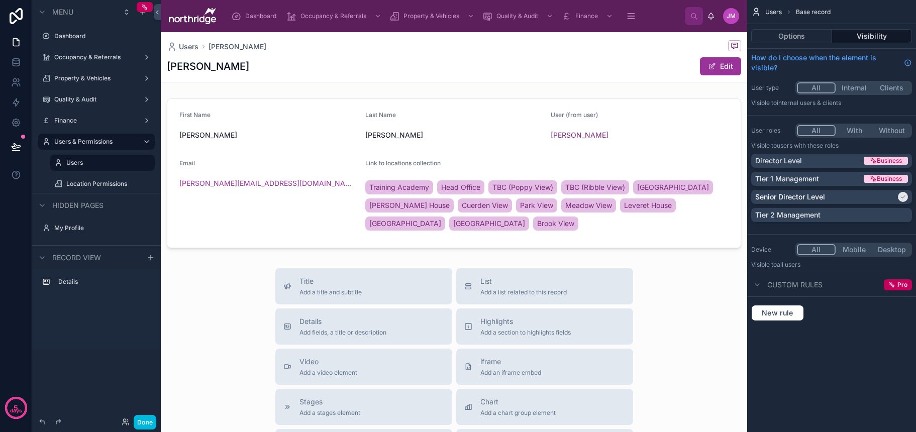
click at [667, 239] on div at bounding box center [454, 174] width 587 height 158
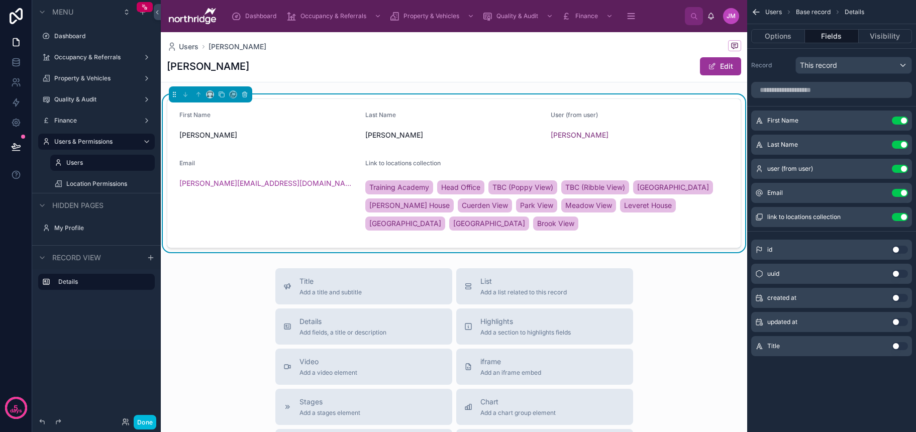
click at [667, 232] on div "Training Academy Head Office TBC (Poppy View) TBC ([GEOGRAPHIC_DATA]) [GEOGRAPH…" at bounding box center [546, 205] width 363 height 54
click at [734, 71] on button "Edit" at bounding box center [720, 66] width 41 height 18
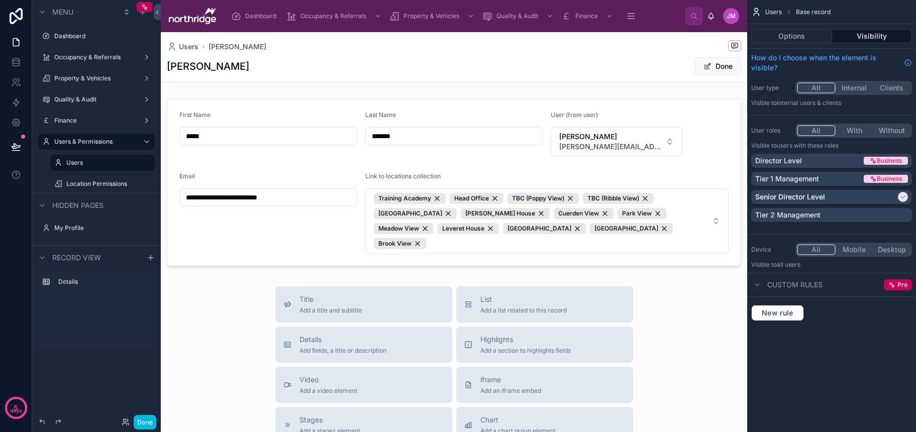
click at [646, 224] on div at bounding box center [454, 183] width 587 height 176
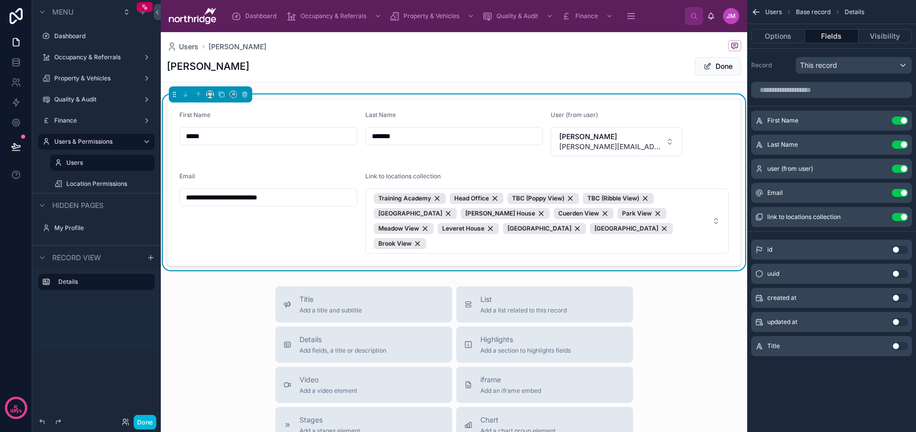
click at [673, 230] on span "Training Academy Head Office TBC (Poppy View) TBC ([GEOGRAPHIC_DATA]) [GEOGRAPH…" at bounding box center [541, 221] width 334 height 56
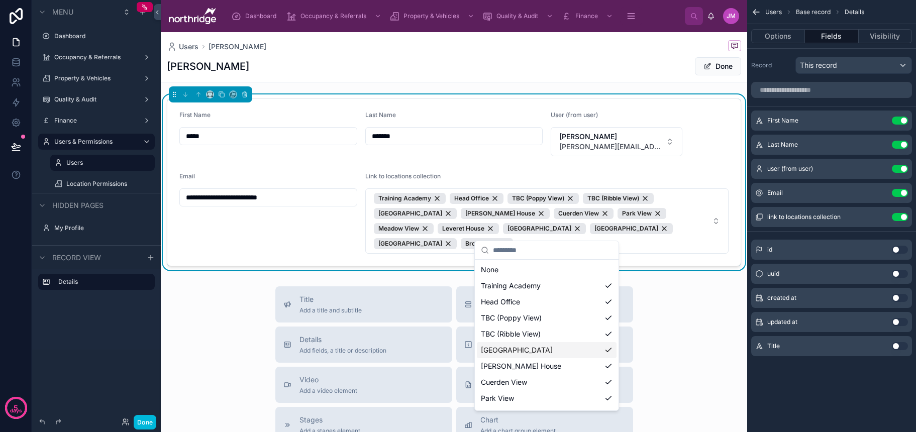
scroll to position [0, 0]
click at [724, 65] on button "Done" at bounding box center [718, 66] width 46 height 18
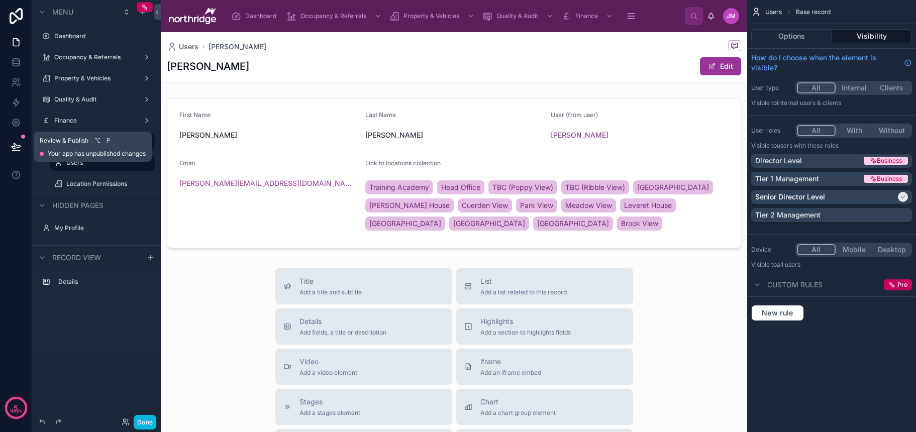
click at [18, 146] on icon at bounding box center [16, 147] width 10 height 10
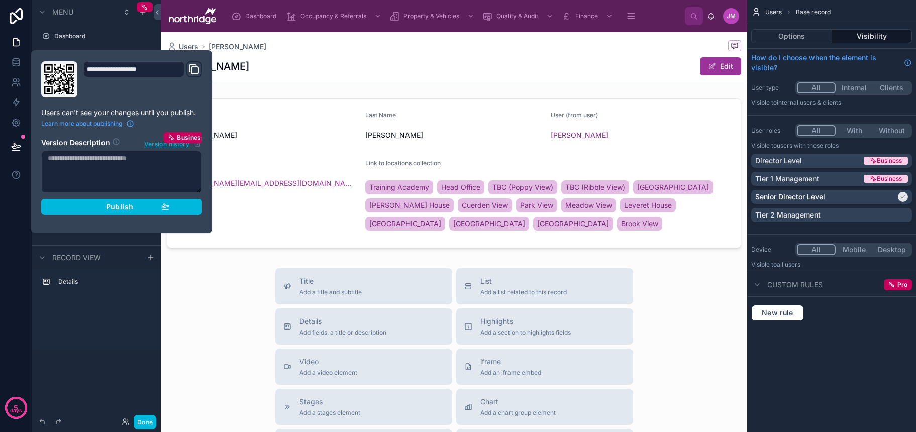
click at [130, 171] on textarea at bounding box center [121, 172] width 161 height 42
click at [138, 206] on div "Publish" at bounding box center [122, 207] width 96 height 9
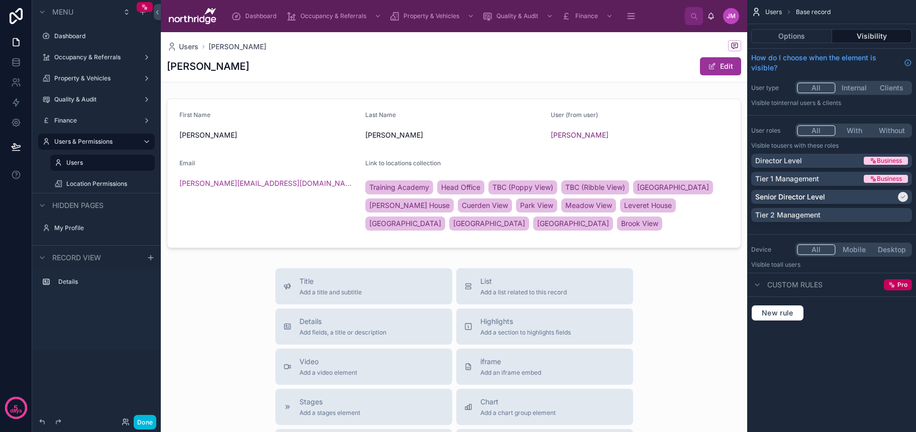
click at [305, 59] on div "[PERSON_NAME] Edit" at bounding box center [454, 66] width 575 height 19
click at [141, 420] on button "Done" at bounding box center [145, 422] width 23 height 15
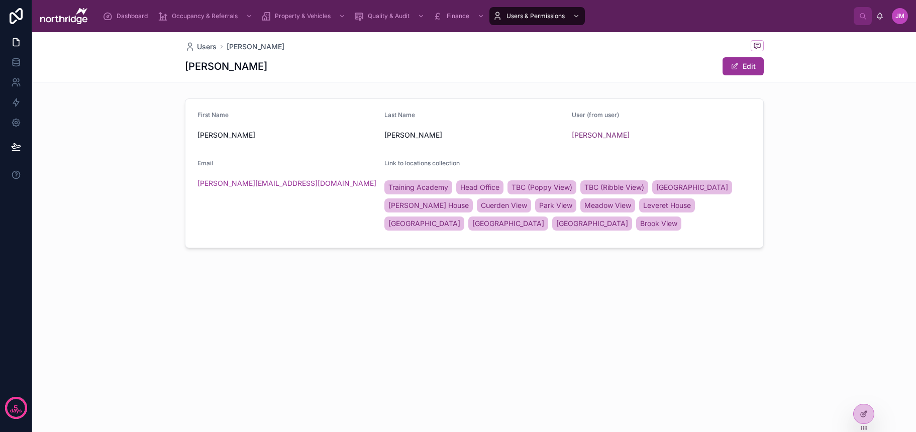
click at [125, 18] on span "Dashboard" at bounding box center [132, 16] width 31 height 8
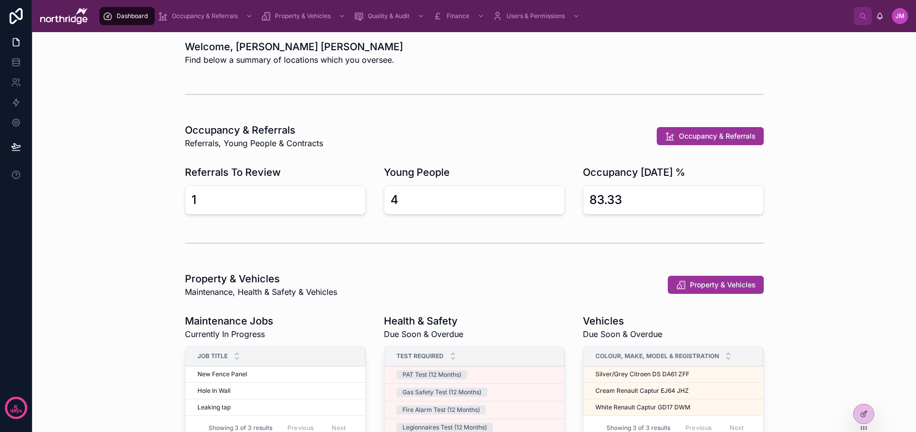
scroll to position [0, 1]
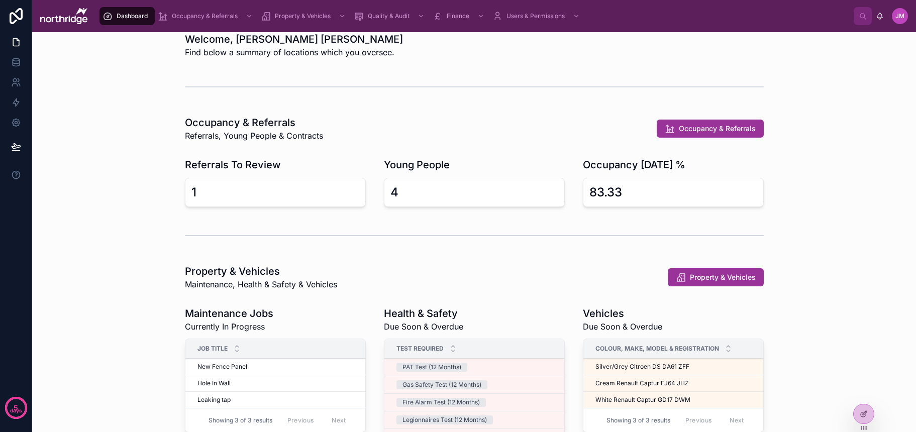
click at [445, 159] on h1 "Young People" at bounding box center [417, 165] width 66 height 14
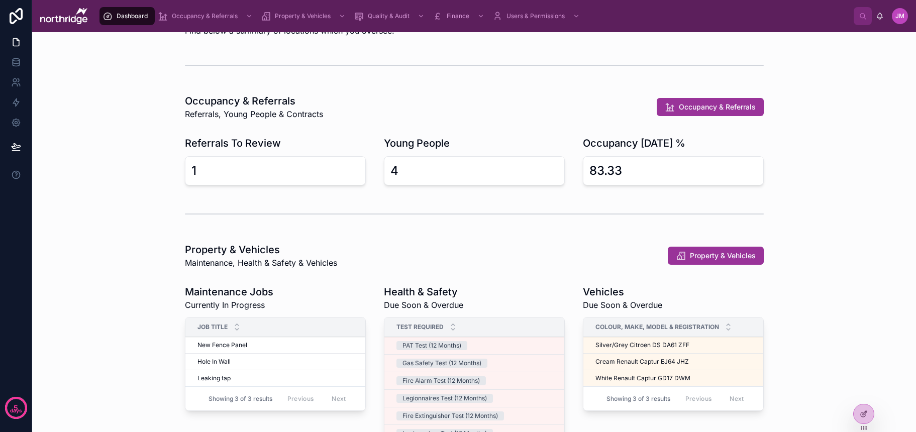
scroll to position [33, 0]
click at [831, 137] on div "Referrals To Review 1 Young People 4 Occupancy [DATE] % 83.33" at bounding box center [474, 161] width 868 height 57
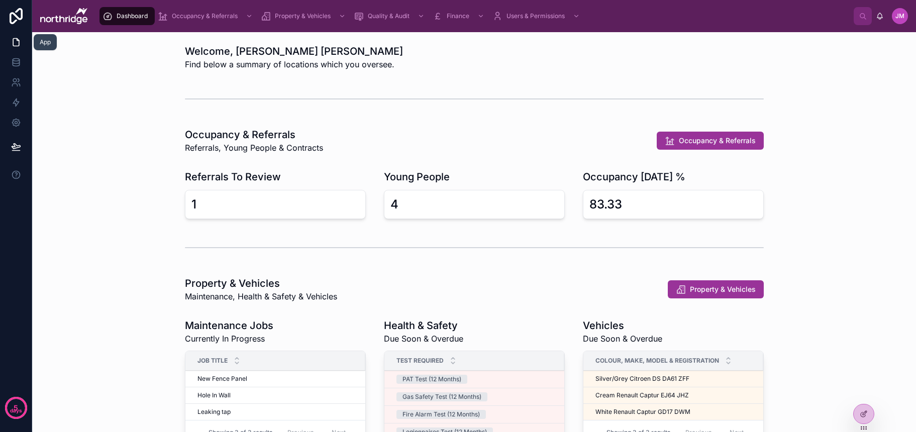
scroll to position [0, 0]
